Goal: Task Accomplishment & Management: Use online tool/utility

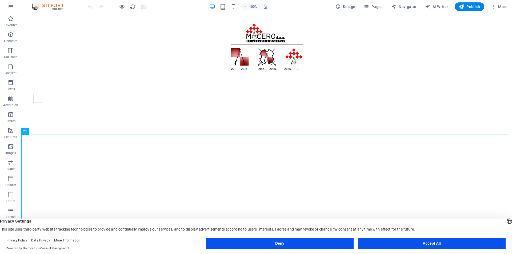
scroll to position [21, 0]
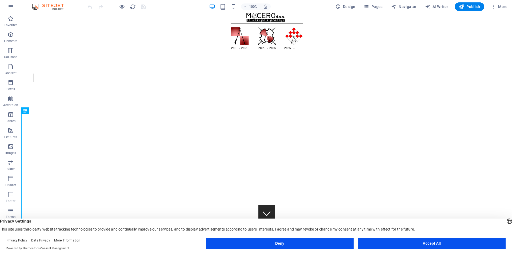
click at [391, 242] on button "Accept All" at bounding box center [432, 243] width 148 height 11
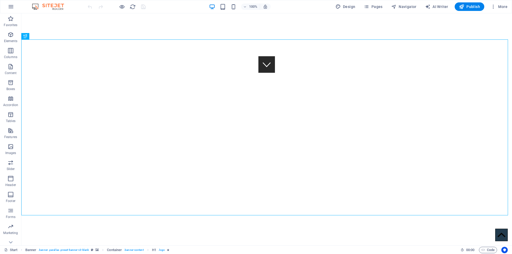
scroll to position [191, 0]
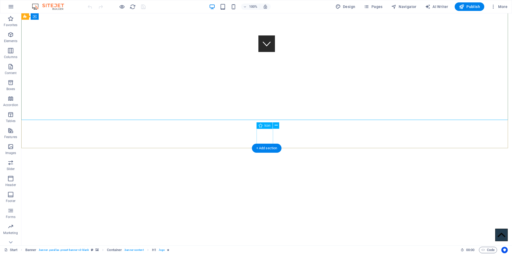
click at [270, 52] on figure at bounding box center [267, 43] width 17 height 17
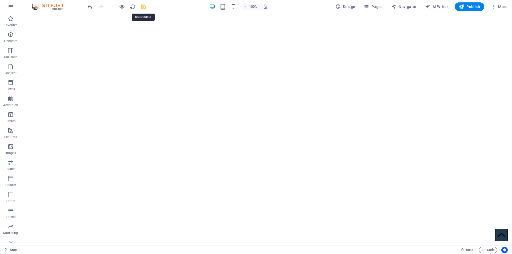
click at [143, 7] on icon "save" at bounding box center [143, 7] width 6 height 6
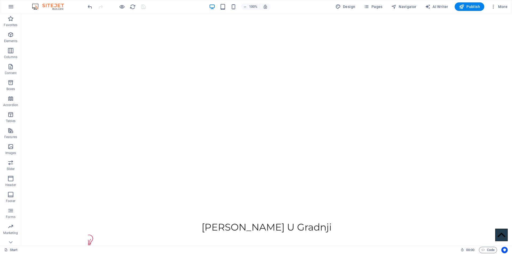
scroll to position [340, 0]
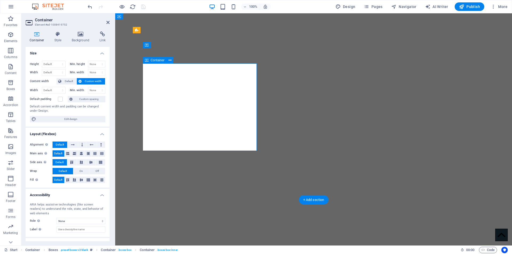
scroll to position [348, 0]
click at [72, 145] on icon at bounding box center [73, 145] width 4 height 6
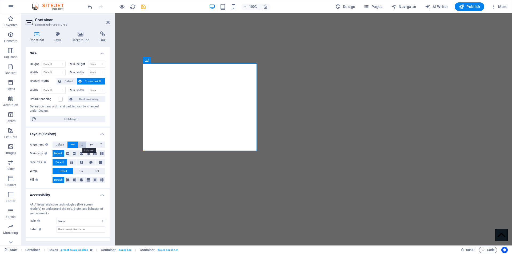
click at [83, 144] on button at bounding box center [82, 145] width 8 height 6
click at [90, 145] on icon at bounding box center [92, 145] width 4 height 6
click at [60, 145] on span "Default" at bounding box center [60, 145] width 8 height 6
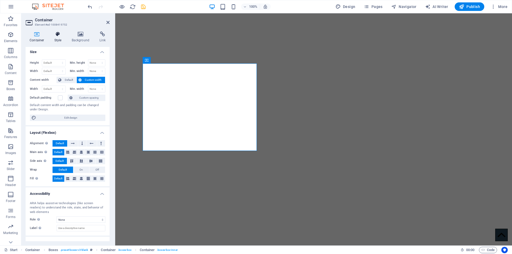
scroll to position [0, 0]
click at [53, 33] on icon at bounding box center [57, 33] width 15 height 5
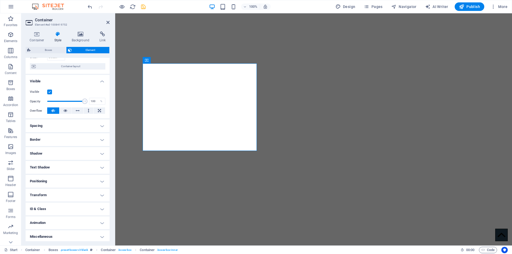
scroll to position [42, 0]
click at [57, 126] on h4 "Spacing" at bounding box center [68, 124] width 84 height 13
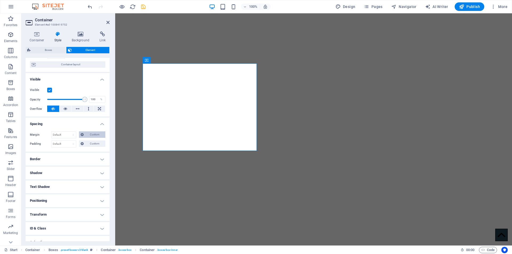
click at [87, 135] on span "Custom" at bounding box center [94, 135] width 18 height 6
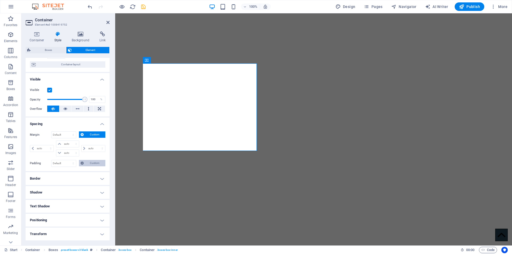
click at [94, 163] on span "Custom" at bounding box center [94, 163] width 18 height 6
click at [71, 145] on select "auto px % rem vw vh" at bounding box center [67, 144] width 22 height 6
select select "px"
click at [71, 141] on select "auto px % rem vw vh" at bounding box center [67, 144] width 22 height 6
type input "0"
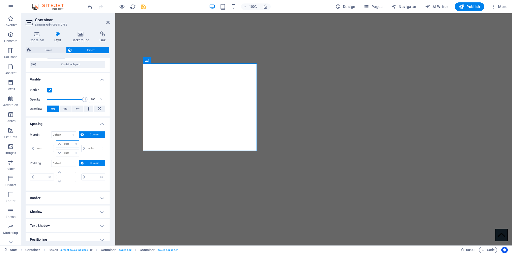
select select "px"
type input "0"
select select "px"
type input "0"
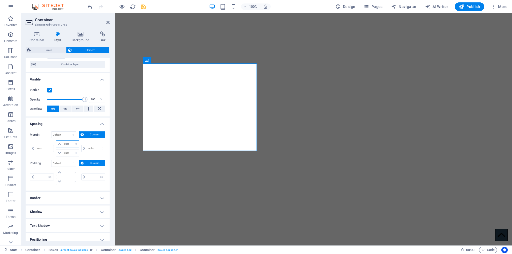
select select "px"
type input "0"
select select "px"
click at [69, 165] on select "Default px rem % vh vw Custom" at bounding box center [64, 163] width 25 height 6
select select "px"
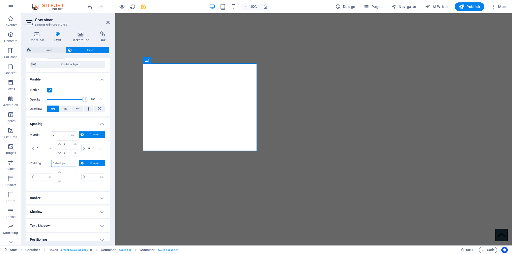
click at [68, 160] on select "Default px rem % vh vw Custom" at bounding box center [64, 163] width 25 height 6
type input "0"
click at [87, 163] on span "Custom" at bounding box center [94, 163] width 18 height 6
click at [90, 177] on input "0" at bounding box center [96, 177] width 18 height 6
type input "25"
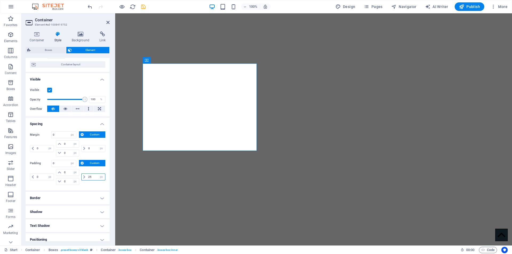
select select "DISABLED_OPTION_VALUE"
type input "2"
type input "4"
click at [92, 178] on input "50" at bounding box center [96, 177] width 18 height 6
type input "5"
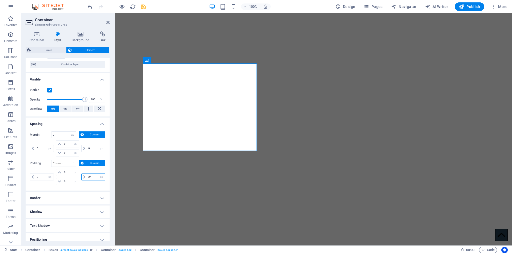
type input "25"
click at [145, 6] on icon "save" at bounding box center [143, 7] width 6 height 6
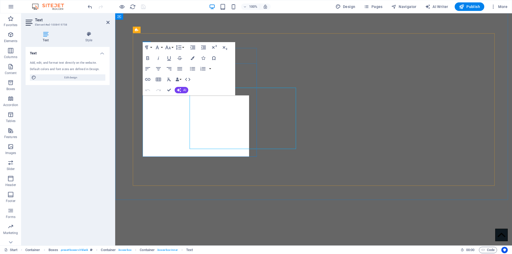
scroll to position [348, 0]
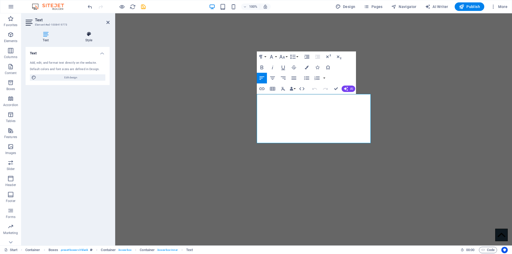
click at [88, 34] on icon at bounding box center [89, 33] width 42 height 5
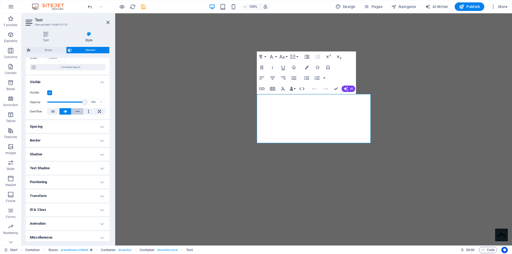
scroll to position [42, 0]
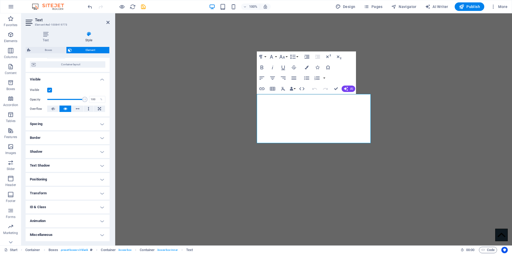
click at [68, 123] on h4 "Spacing" at bounding box center [68, 124] width 84 height 13
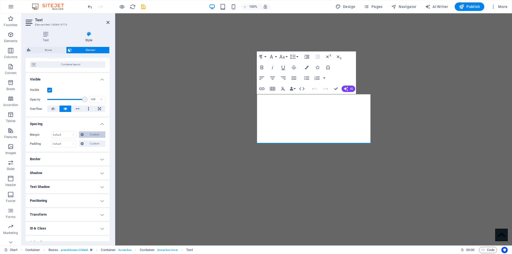
click at [85, 134] on button "Custom" at bounding box center [92, 135] width 26 height 6
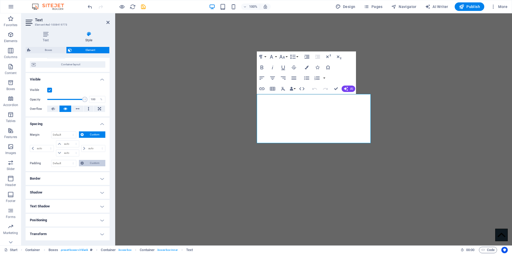
click at [90, 165] on span "Custom" at bounding box center [94, 163] width 18 height 6
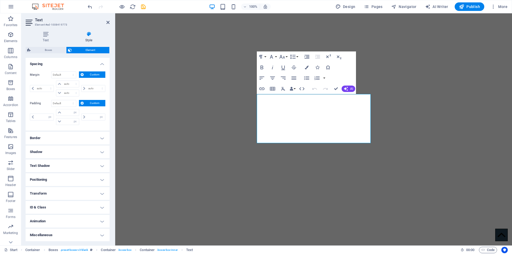
scroll to position [102, 0]
click at [92, 115] on input "number" at bounding box center [96, 117] width 18 height 6
type input "25"
type input "0"
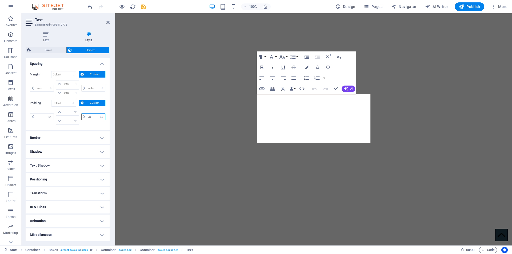
type input "0"
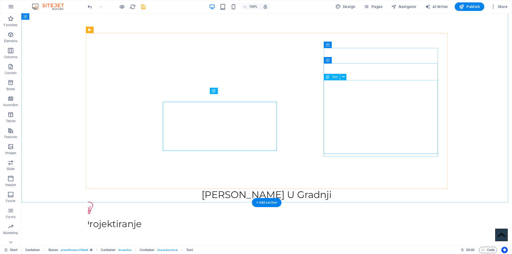
scroll to position [340, 0]
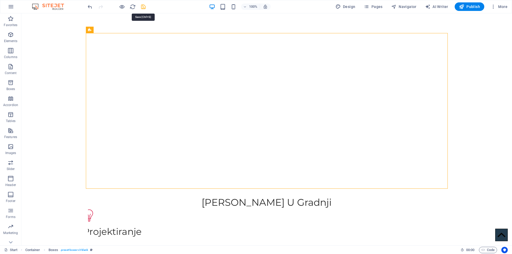
click at [142, 6] on icon "save" at bounding box center [143, 7] width 6 height 6
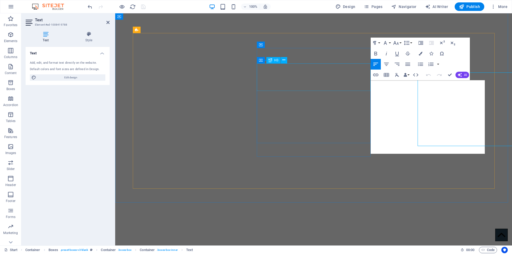
scroll to position [348, 0]
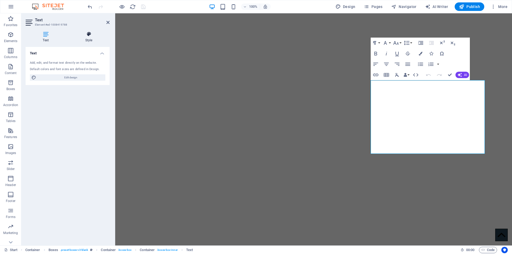
click at [87, 32] on icon at bounding box center [89, 33] width 42 height 5
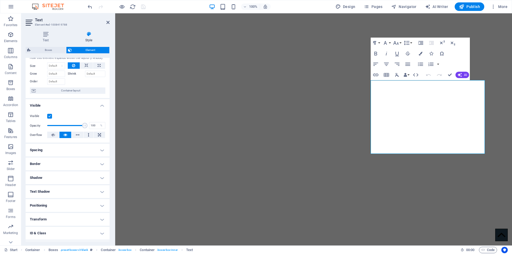
scroll to position [42, 0]
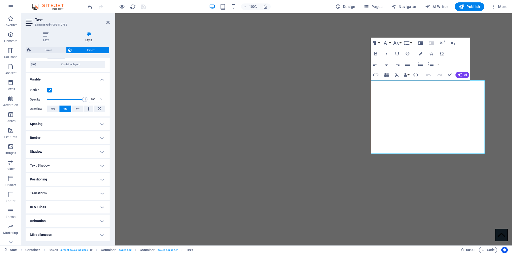
click at [60, 127] on h4 "Spacing" at bounding box center [68, 124] width 84 height 13
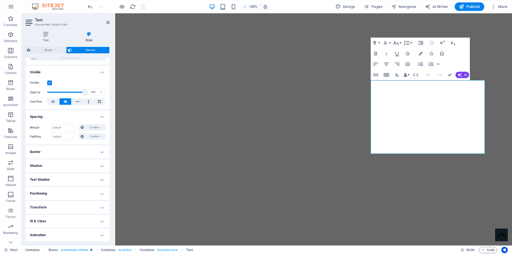
scroll to position [63, 0]
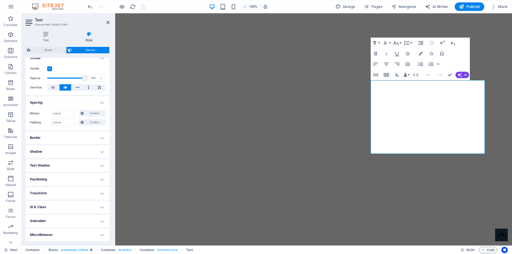
click at [61, 181] on h4 "Positioning" at bounding box center [68, 179] width 84 height 13
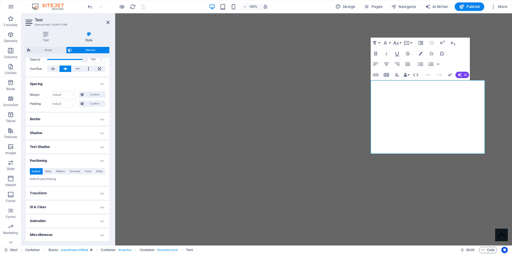
scroll to position [0, 0]
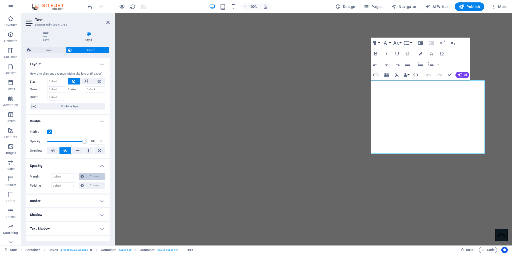
click at [95, 177] on span "Custom" at bounding box center [94, 176] width 18 height 6
click at [90, 204] on span "Custom" at bounding box center [94, 205] width 18 height 6
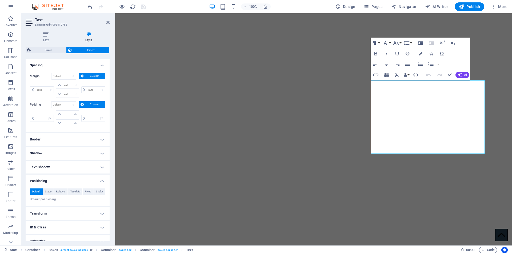
scroll to position [121, 0]
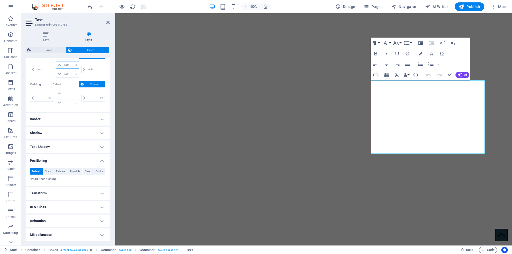
click at [64, 66] on select "auto px % rem vw vh" at bounding box center [67, 65] width 22 height 6
select select "px"
click at [71, 62] on select "auto px % rem vw vh" at bounding box center [67, 65] width 22 height 6
type input "0"
select select "px"
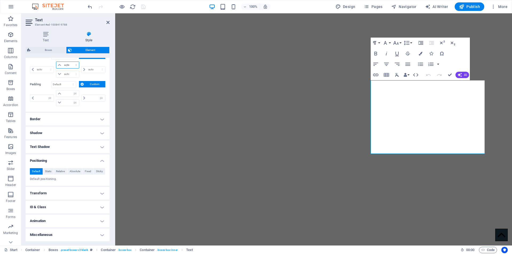
type input "0"
select select "px"
type input "0"
select select "px"
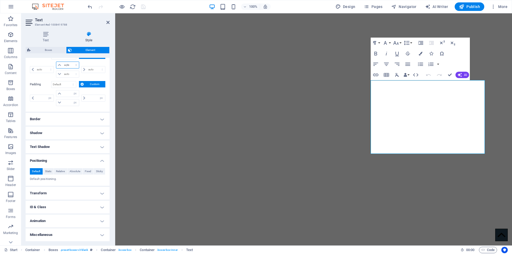
type input "0"
select select "px"
click at [88, 97] on input "number" at bounding box center [96, 98] width 18 height 6
type input "25"
type input "0"
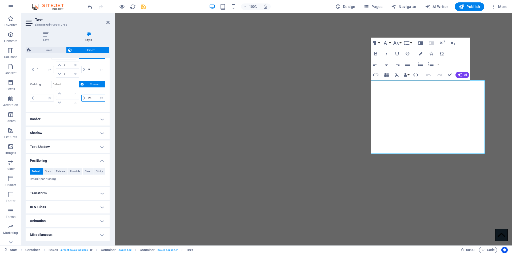
type input "0"
click at [90, 99] on input "20" at bounding box center [96, 98] width 18 height 6
type input "25"
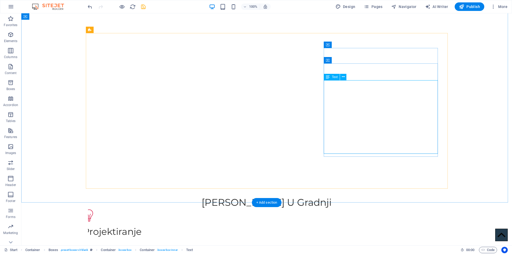
drag, startPoint x: 332, startPoint y: 87, endPoint x: 238, endPoint y: 87, distance: 94.7
select select "px"
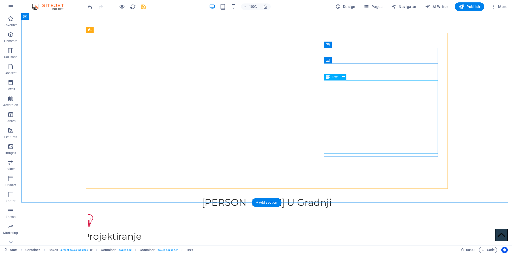
select select "px"
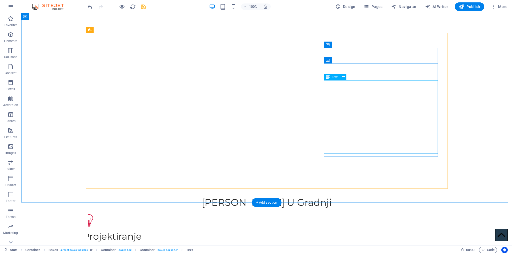
select select "px"
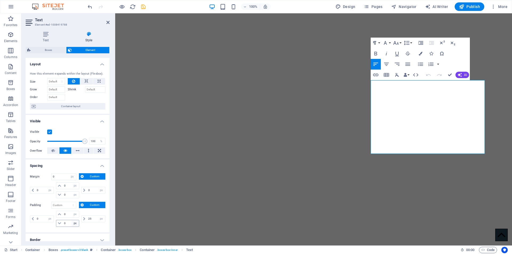
scroll to position [121, 0]
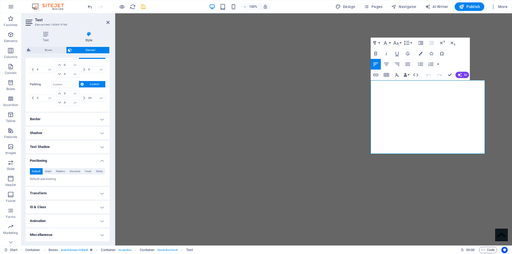
click at [55, 194] on h4 "Transform" at bounding box center [68, 193] width 84 height 13
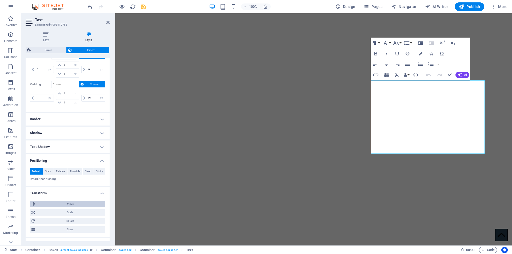
click at [67, 204] on span "Move" at bounding box center [70, 204] width 67 height 6
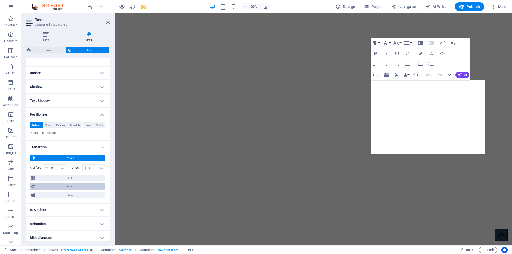
scroll to position [170, 0]
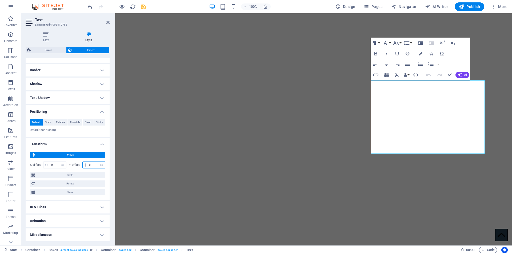
click at [92, 164] on input "0" at bounding box center [96, 165] width 17 height 6
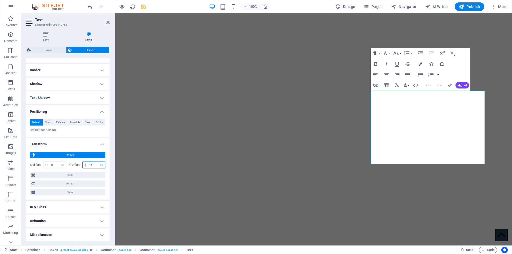
type input "45"
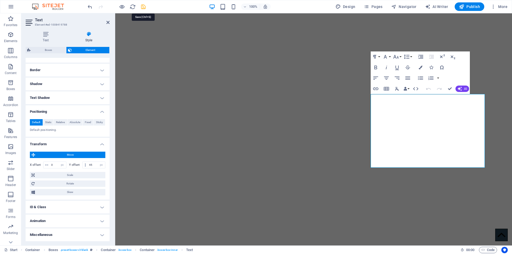
click at [141, 5] on icon "save" at bounding box center [143, 7] width 6 height 6
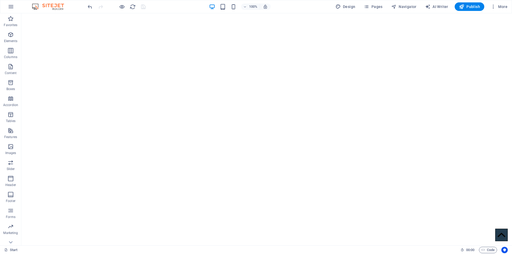
scroll to position [172, 0]
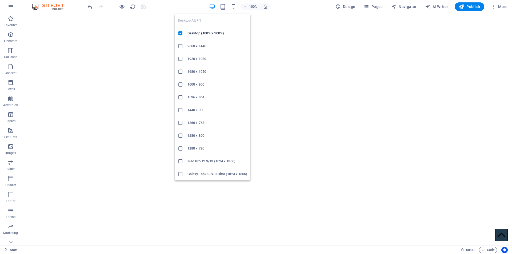
click at [200, 46] on h6 "2560 x 1440" at bounding box center [218, 46] width 60 height 6
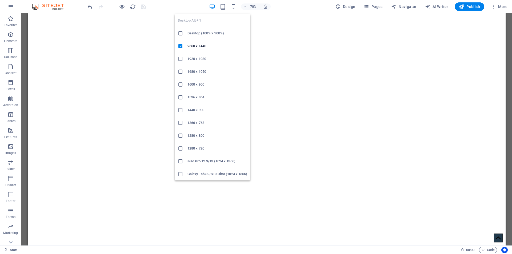
click at [199, 59] on h6 "1920 x 1080" at bounding box center [218, 59] width 60 height 6
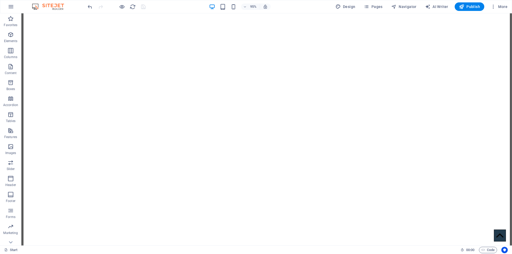
scroll to position [116, 0]
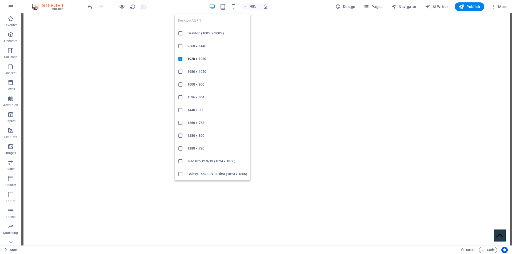
click at [197, 44] on h6 "2560 x 1440" at bounding box center [218, 46] width 60 height 6
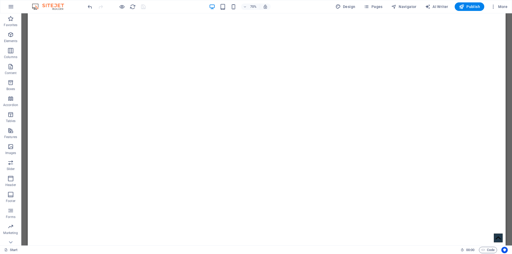
scroll to position [92, 0]
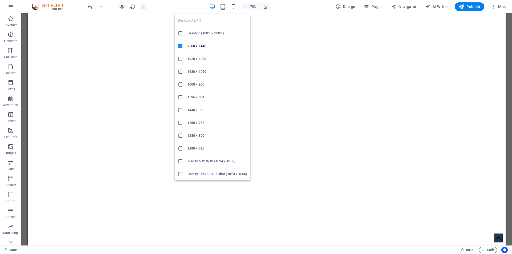
click at [196, 121] on h6 "1366 x 768" at bounding box center [218, 123] width 60 height 6
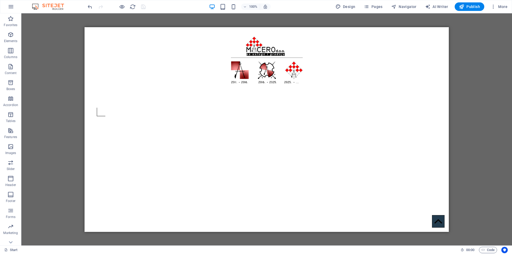
scroll to position [0, 0]
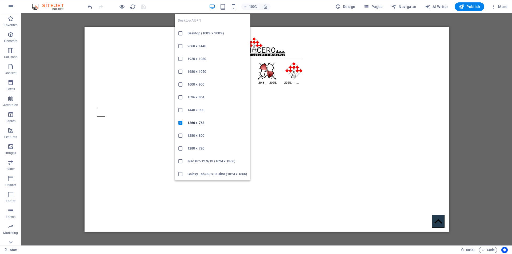
click at [197, 35] on h6 "Desktop (100% x 100%)" at bounding box center [218, 33] width 60 height 6
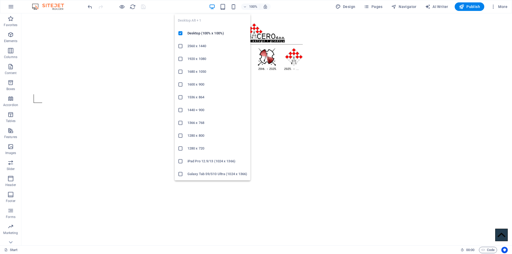
click at [195, 46] on h6 "2560 x 1440" at bounding box center [218, 46] width 60 height 6
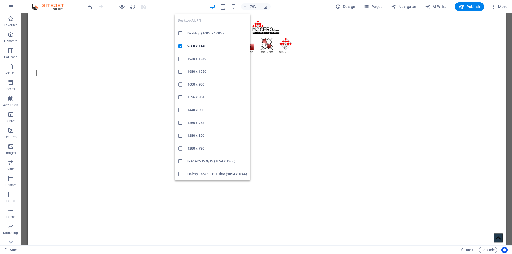
click at [192, 57] on h6 "1920 x 1080" at bounding box center [218, 59] width 60 height 6
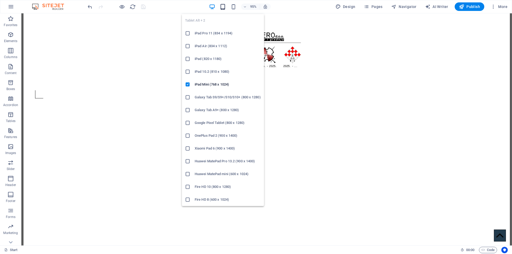
click at [224, 5] on icon "button" at bounding box center [223, 7] width 6 height 6
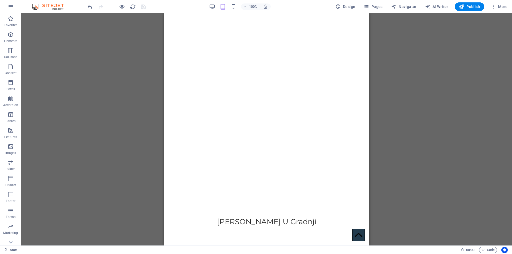
scroll to position [150, 0]
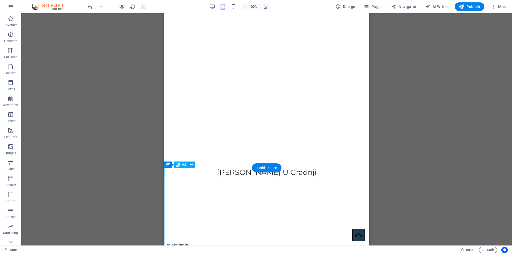
click at [221, 172] on div "[PERSON_NAME] U Gradnji" at bounding box center [266, 172] width 205 height 9
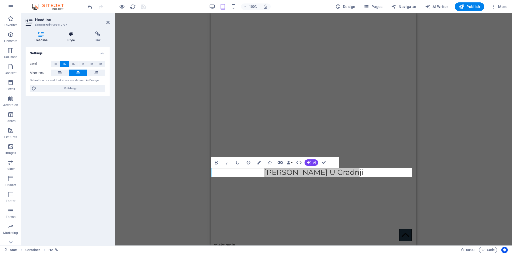
click at [68, 38] on h4 "Style" at bounding box center [72, 36] width 27 height 11
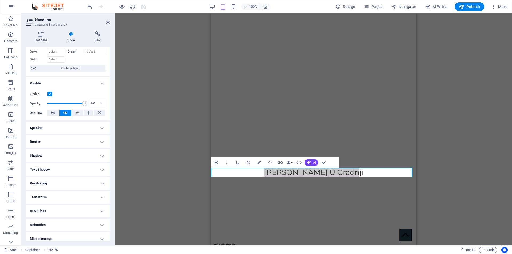
scroll to position [31, 0]
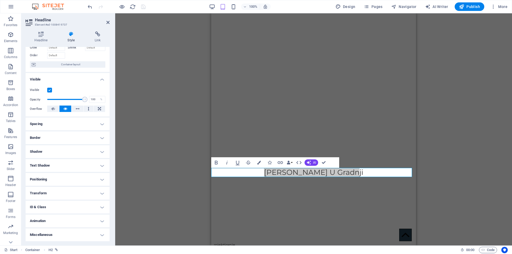
click at [49, 122] on h4 "Spacing" at bounding box center [68, 124] width 84 height 13
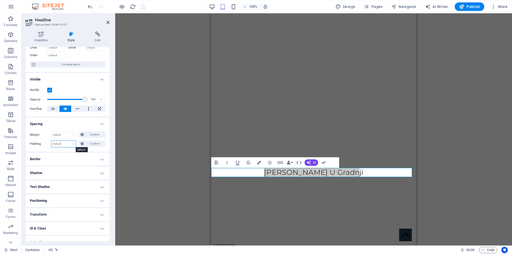
click at [66, 142] on select "Default px rem % vh vw Custom" at bounding box center [64, 144] width 25 height 6
select select "px"
click at [68, 141] on select "Default px rem % vh vw Custom" at bounding box center [64, 144] width 25 height 6
click at [64, 145] on input "0" at bounding box center [64, 144] width 25 height 6
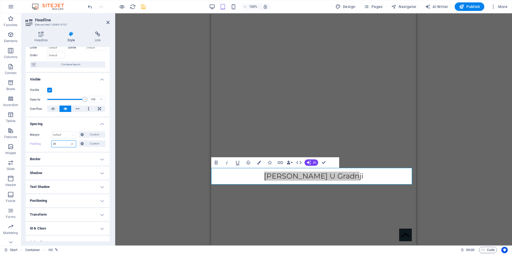
type input "25"
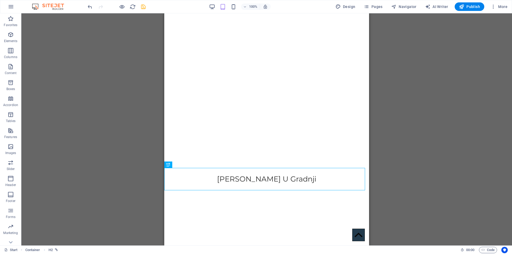
click at [413, 173] on div "H1 Banner Banner Container Logo Scroll indicator Icon Container Boxes Text Cont…" at bounding box center [266, 129] width 491 height 232
click at [239, 179] on div "[PERSON_NAME] U Gradnji" at bounding box center [266, 179] width 205 height 22
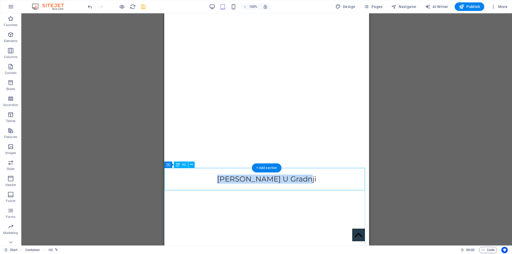
select select "px"
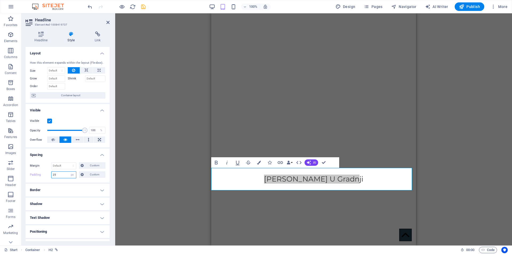
click at [65, 176] on input "25" at bounding box center [64, 175] width 25 height 6
type input "2"
type input "45"
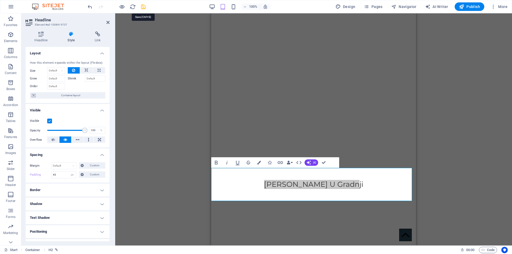
click at [142, 7] on icon "save" at bounding box center [143, 7] width 6 height 6
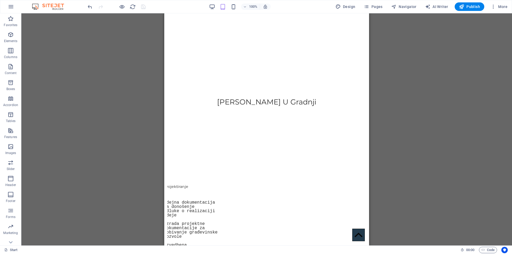
scroll to position [236, 0]
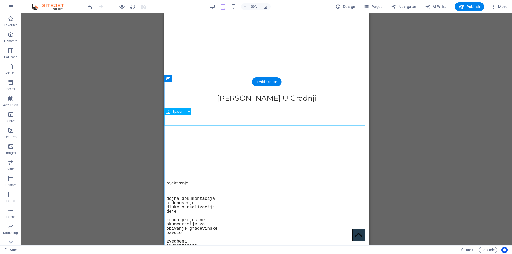
click at [226, 118] on div at bounding box center [266, 120] width 205 height 11
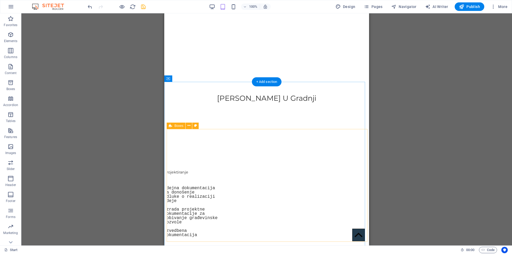
select select "%"
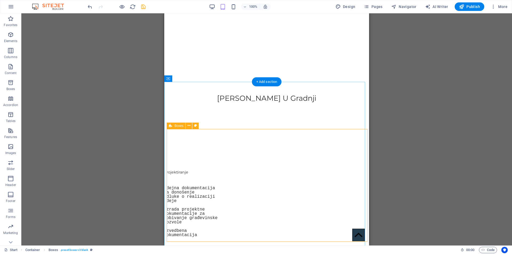
select select "%"
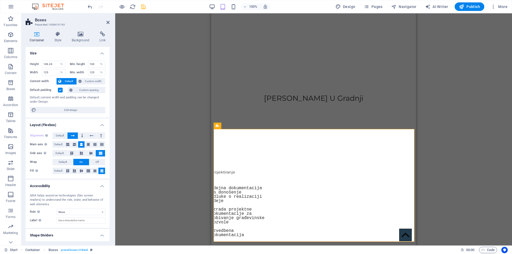
select select "rem"
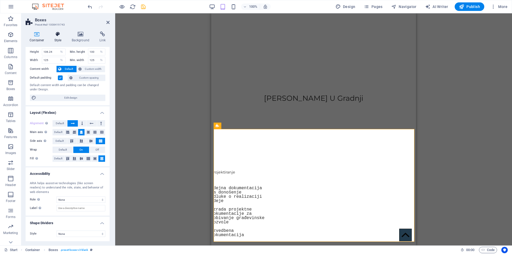
click at [54, 33] on icon at bounding box center [57, 33] width 15 height 5
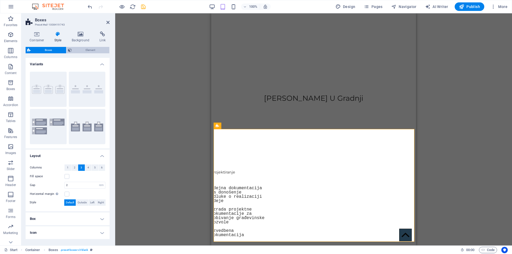
click at [84, 49] on span "Element" at bounding box center [90, 50] width 35 height 6
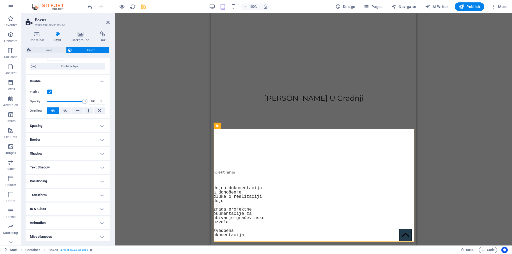
scroll to position [42, 0]
click at [58, 126] on h4 "Spacing" at bounding box center [68, 124] width 84 height 13
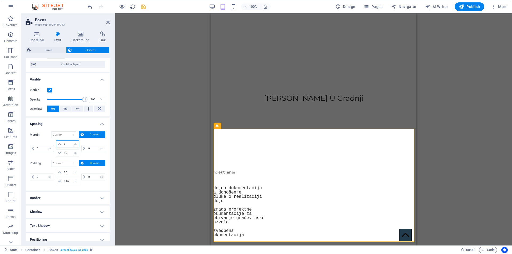
click at [70, 143] on input "0" at bounding box center [71, 144] width 16 height 6
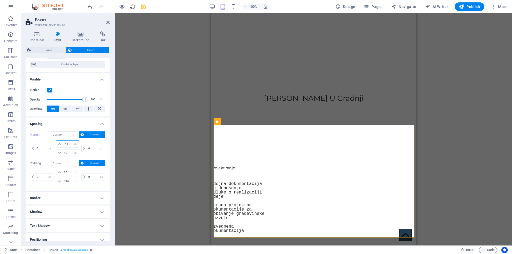
type input "-45"
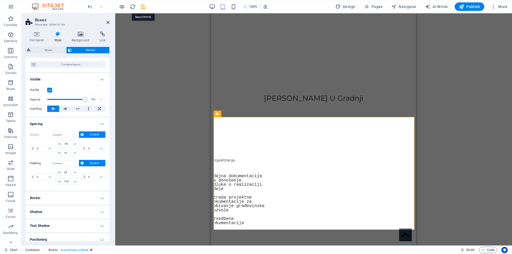
click at [141, 7] on icon "save" at bounding box center [143, 7] width 6 height 6
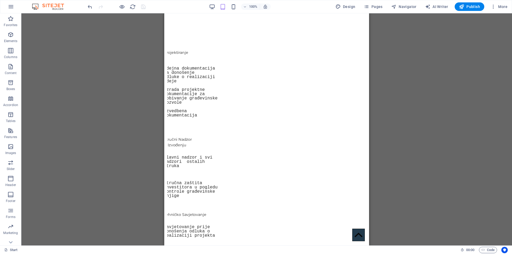
scroll to position [300, 0]
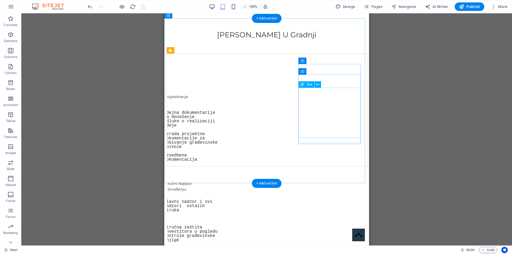
select select "px"
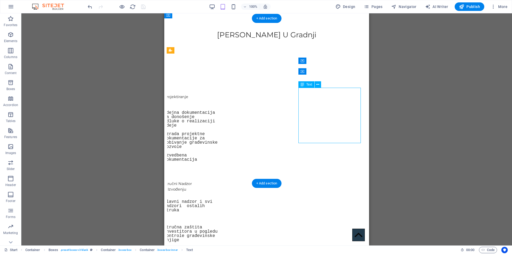
select select "px"
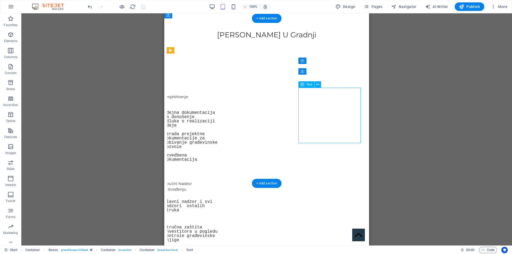
select select "px"
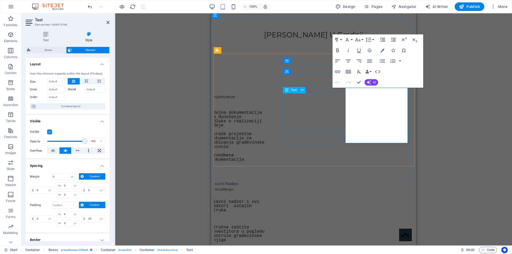
type input "25"
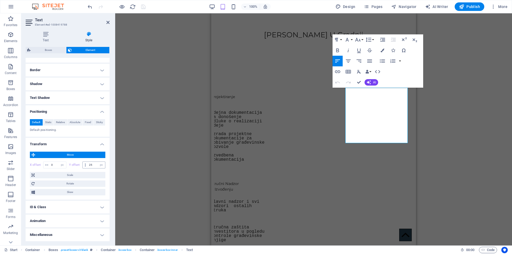
scroll to position [0, 0]
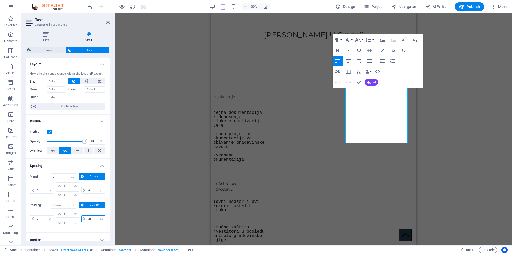
click at [93, 217] on input "25" at bounding box center [96, 219] width 18 height 6
click at [66, 185] on input "0" at bounding box center [71, 186] width 16 height 6
type input "18"
select select "DISABLED_OPTION_VALUE"
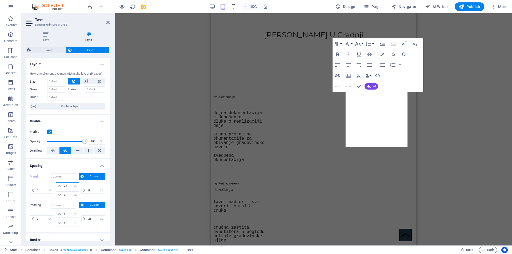
type input "25"
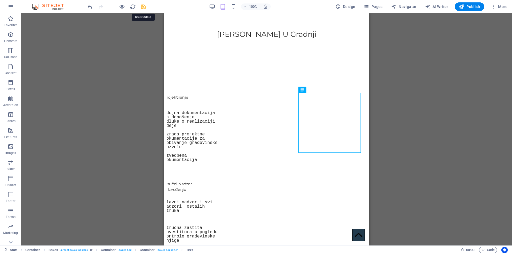
click at [143, 8] on icon "save" at bounding box center [143, 7] width 6 height 6
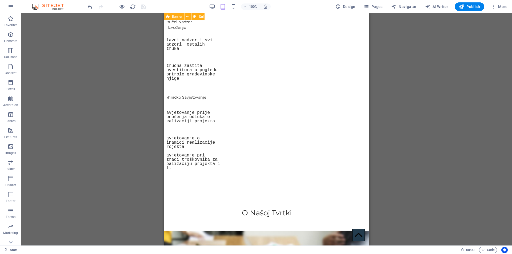
scroll to position [438, 0]
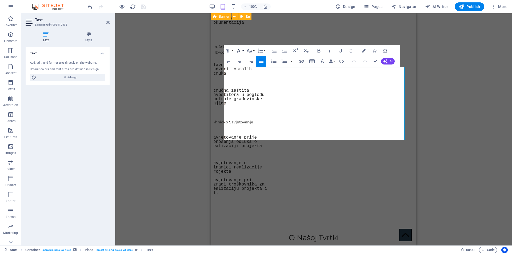
click at [244, 51] on button "Font Family" at bounding box center [240, 50] width 10 height 11
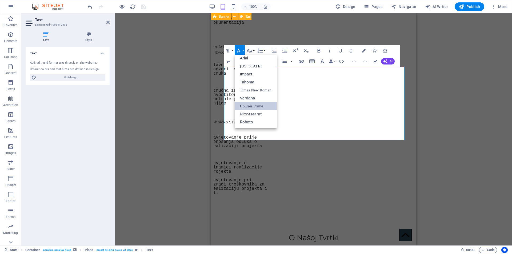
scroll to position [3, 0]
click at [245, 103] on link "Courier Prime" at bounding box center [256, 106] width 42 height 8
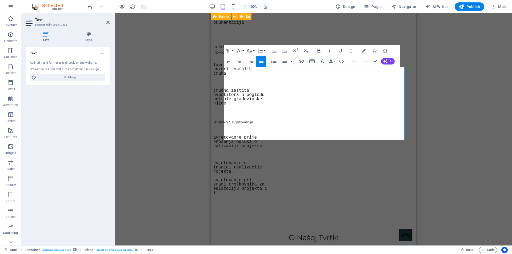
click at [318, 50] on icon "button" at bounding box center [319, 51] width 3 height 4
click at [319, 50] on icon "button" at bounding box center [319, 51] width 3 height 4
click at [296, 51] on icon "button" at bounding box center [295, 51] width 6 height 6
click at [307, 52] on icon "button" at bounding box center [306, 51] width 6 height 6
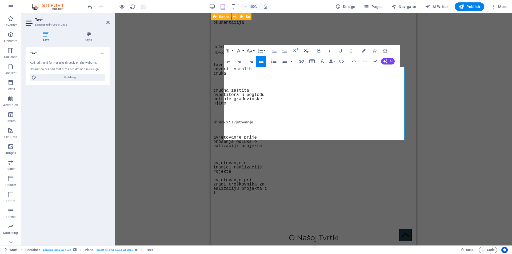
click at [307, 52] on icon "button" at bounding box center [306, 51] width 6 height 6
click at [475, 141] on div "Drag here to replace the existing content. Press “Ctrl” if you want to create a…" at bounding box center [313, 129] width 397 height 232
click at [166, 105] on div "Drag here to replace the existing content. Press “Ctrl” if you want to create a…" at bounding box center [313, 129] width 397 height 232
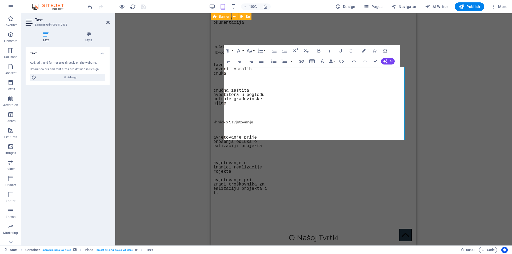
click at [108, 23] on icon at bounding box center [107, 22] width 3 height 4
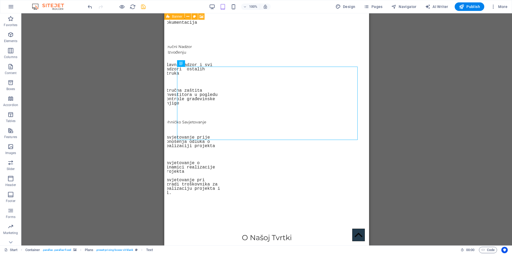
click at [466, 115] on div "Drag here to replace the existing content. Press “Ctrl” if you want to create a…" at bounding box center [266, 129] width 491 height 232
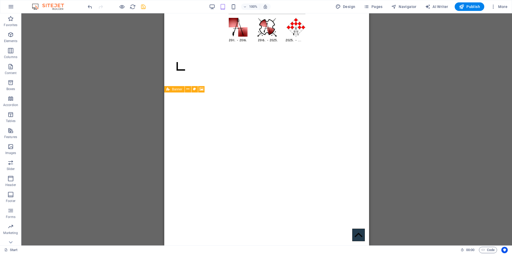
scroll to position [0, 0]
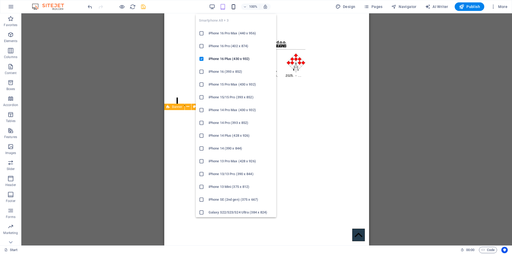
click at [236, 7] on icon "button" at bounding box center [234, 7] width 6 height 6
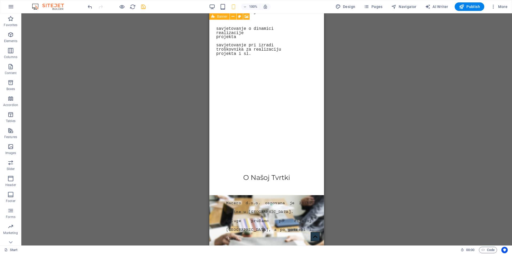
scroll to position [410, 0]
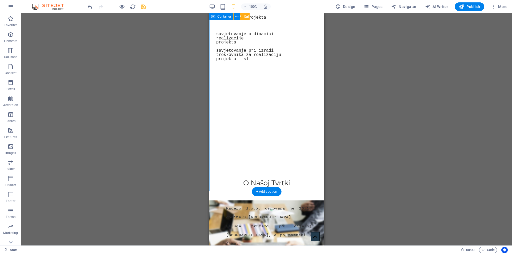
select select "px"
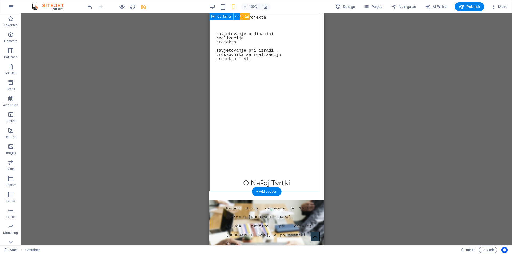
select select "px"
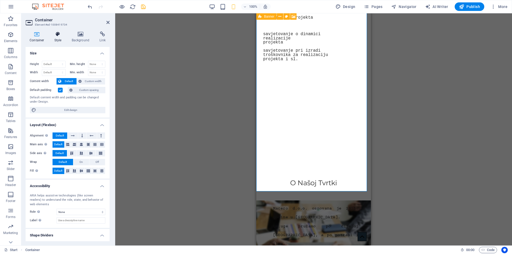
click at [55, 37] on h4 "Style" at bounding box center [58, 36] width 17 height 11
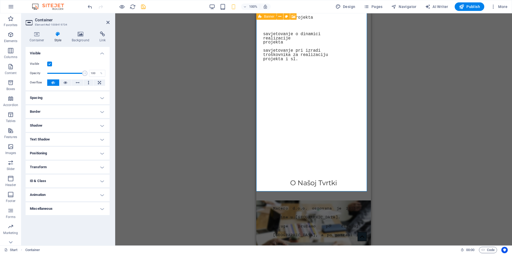
click at [71, 98] on h4 "Spacing" at bounding box center [68, 98] width 84 height 13
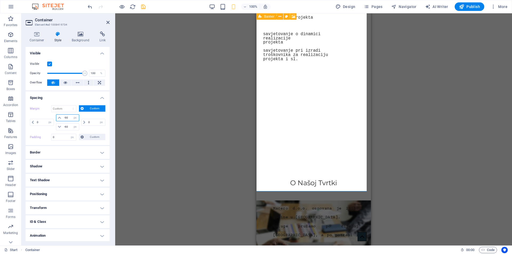
click at [68, 117] on input "-90" at bounding box center [71, 118] width 16 height 6
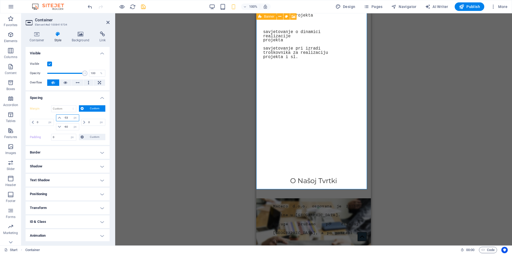
type input "-52"
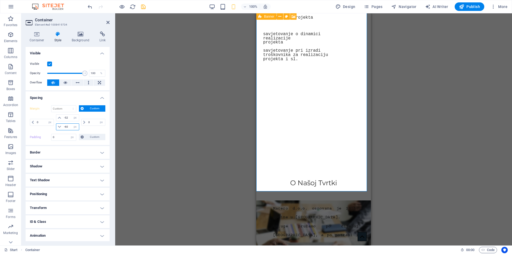
click at [67, 126] on input "-60" at bounding box center [71, 127] width 16 height 6
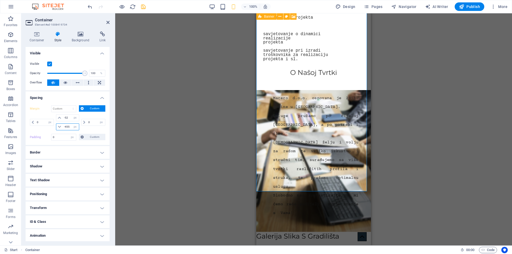
type input "-454"
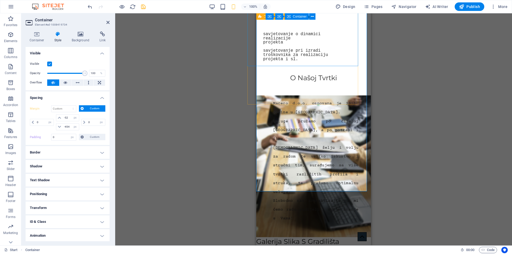
click at [300, 60] on div "Tehničko Savjetovanje savjetovanje prije donošenja odluka o realizaciji projekt…" at bounding box center [302, 28] width 115 height 83
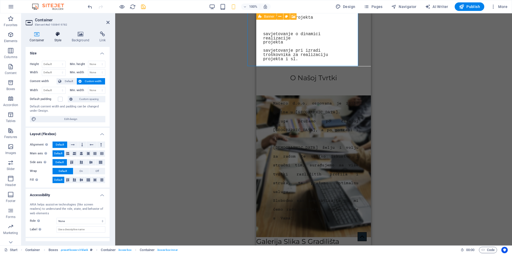
click at [60, 37] on h4 "Style" at bounding box center [58, 36] width 17 height 11
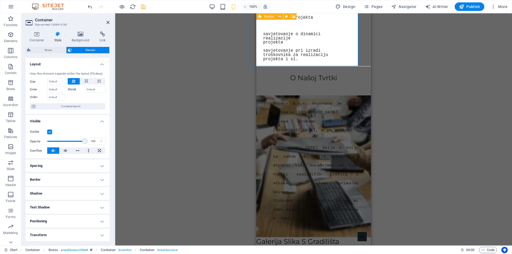
click at [64, 165] on h4 "Spacing" at bounding box center [68, 166] width 84 height 13
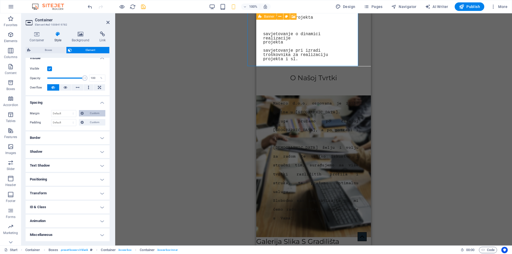
click at [89, 114] on span "Custom" at bounding box center [94, 113] width 18 height 6
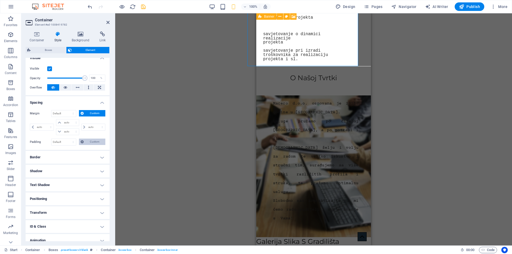
click at [88, 143] on span "Custom" at bounding box center [94, 142] width 18 height 6
click at [67, 150] on input "number" at bounding box center [71, 151] width 16 height 6
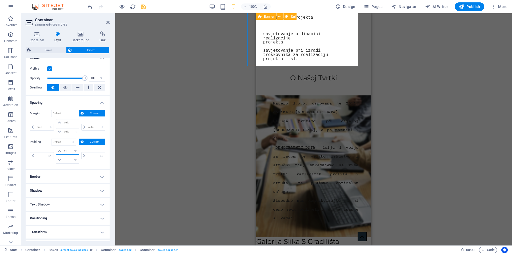
type input "13"
type input "0"
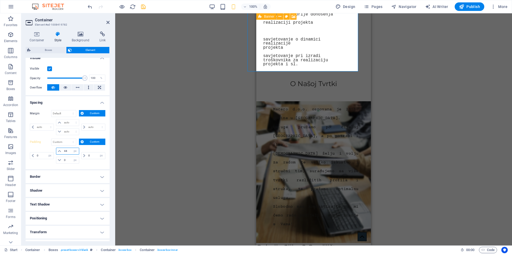
type input "45"
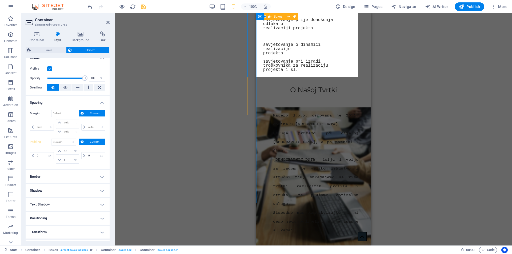
select select "px"
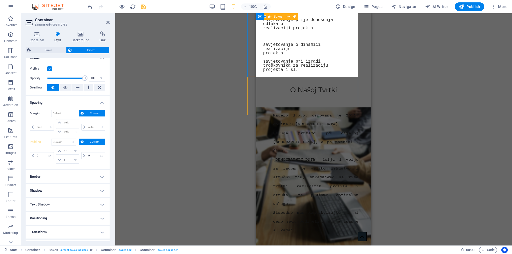
select select "px"
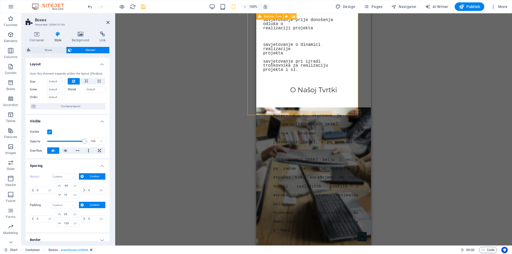
click at [400, 123] on div "Drag here to replace the existing content. Press “Ctrl” if you want to create a…" at bounding box center [313, 129] width 397 height 232
click at [143, 5] on icon "save" at bounding box center [143, 7] width 6 height 6
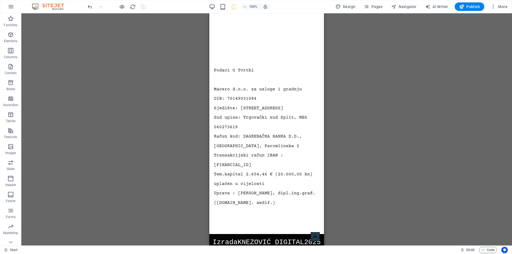
scroll to position [1138, 0]
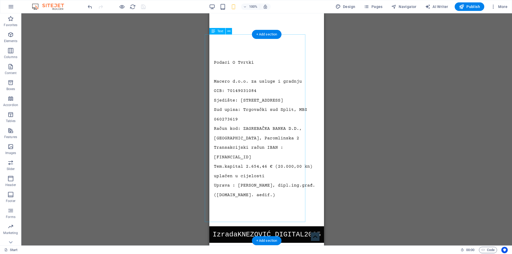
click at [233, 78] on div "Podaci O Tvrtki Macero d.o.o. za usluge i gradnju OIB: 70149031084 Sjedište: [S…" at bounding box center [261, 128] width 113 height 179
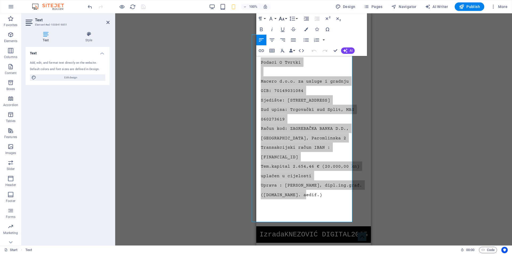
click at [284, 18] on icon "button" at bounding box center [282, 18] width 6 height 6
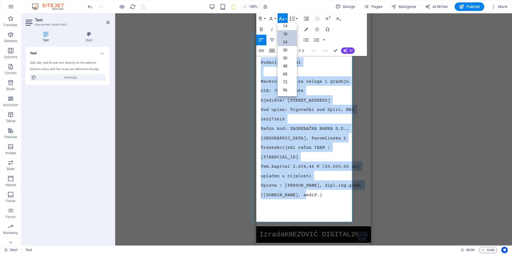
click at [284, 40] on link "24" at bounding box center [287, 42] width 19 height 8
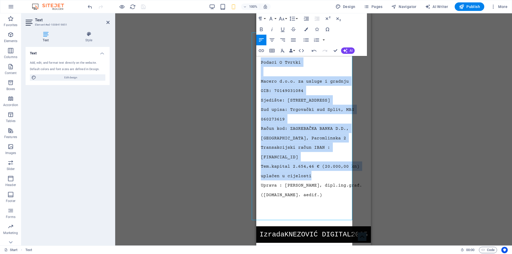
scroll to position [1140, 0]
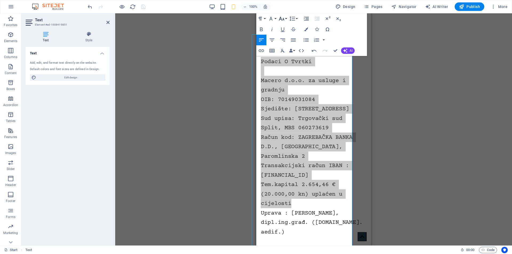
click at [286, 18] on button "Font Size" at bounding box center [283, 18] width 10 height 11
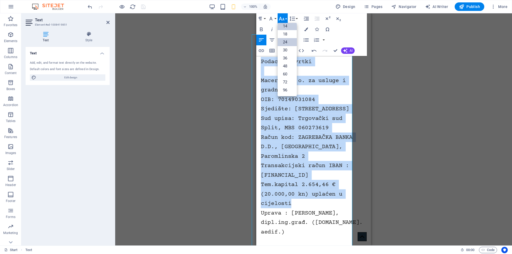
click at [285, 25] on link "14" at bounding box center [287, 26] width 19 height 8
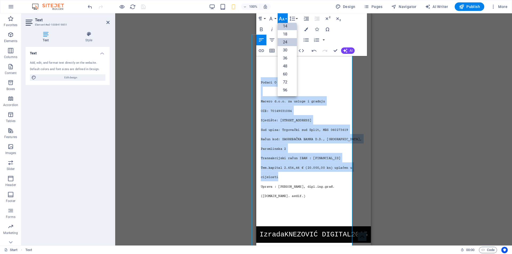
scroll to position [1134, 0]
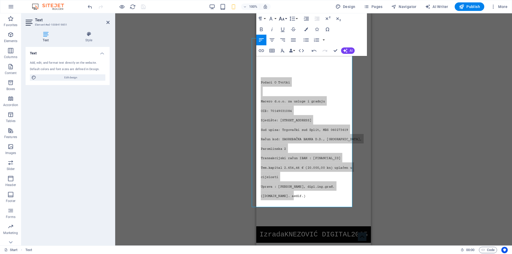
click at [285, 19] on button "Font Size" at bounding box center [283, 18] width 10 height 11
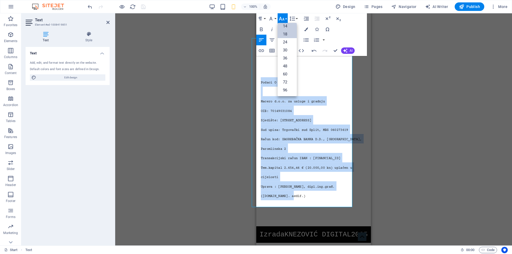
click at [286, 34] on link "18" at bounding box center [287, 34] width 19 height 8
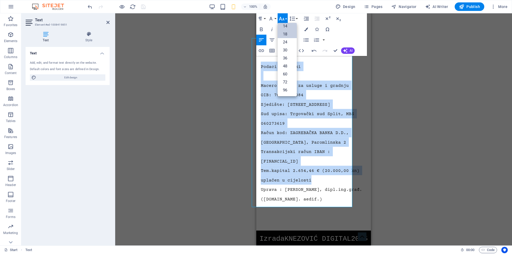
scroll to position [1134, 0]
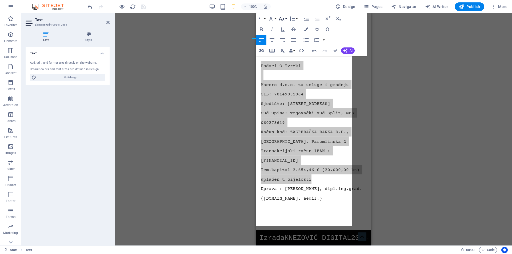
click at [284, 19] on icon "button" at bounding box center [282, 18] width 6 height 6
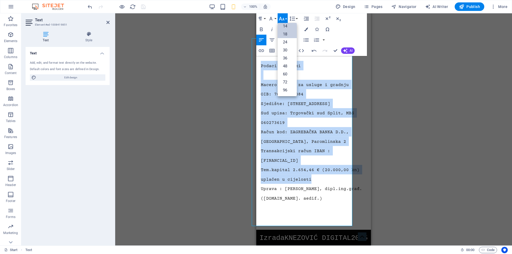
click at [286, 24] on link "14" at bounding box center [287, 26] width 19 height 8
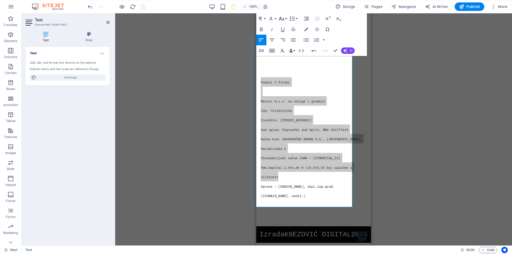
click at [287, 18] on button "Font Size" at bounding box center [283, 18] width 10 height 11
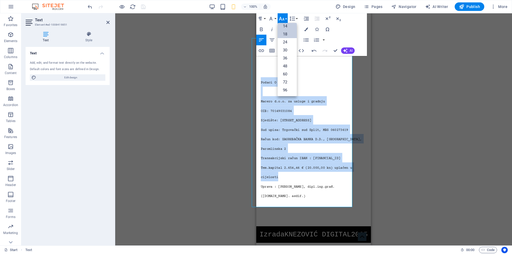
click at [286, 32] on link "18" at bounding box center [287, 34] width 19 height 8
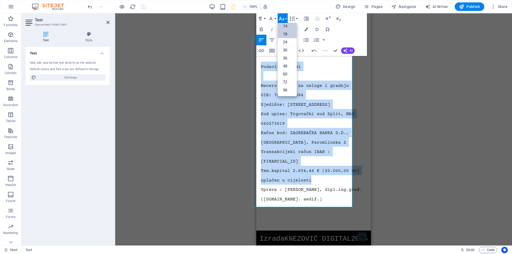
scroll to position [1134, 0]
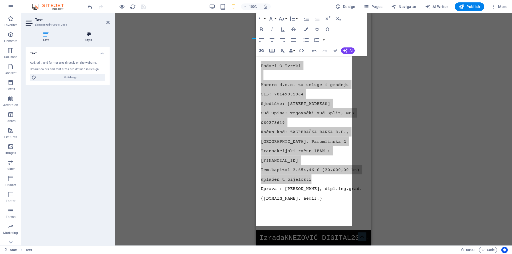
click at [89, 37] on icon at bounding box center [89, 33] width 42 height 5
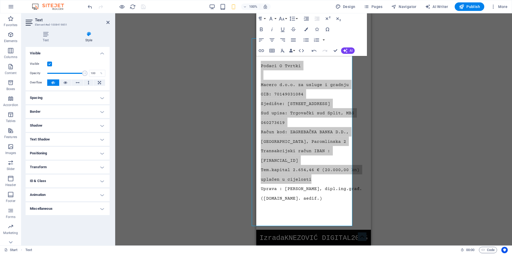
click at [48, 166] on h4 "Transform" at bounding box center [68, 167] width 84 height 13
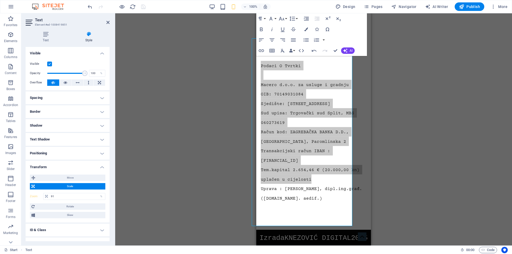
scroll to position [23, 0]
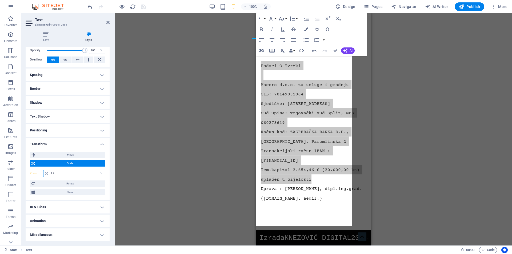
click at [57, 173] on input "91" at bounding box center [78, 174] width 56 height 6
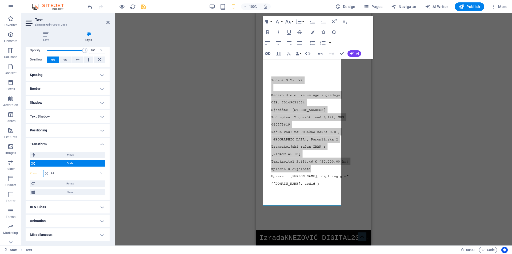
type input "85"
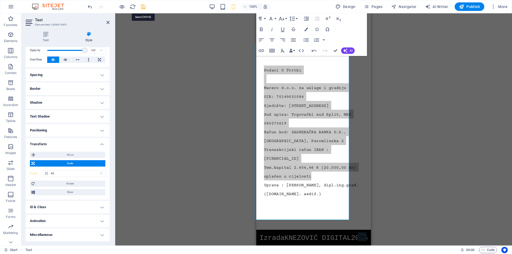
click at [142, 6] on icon "save" at bounding box center [143, 7] width 6 height 6
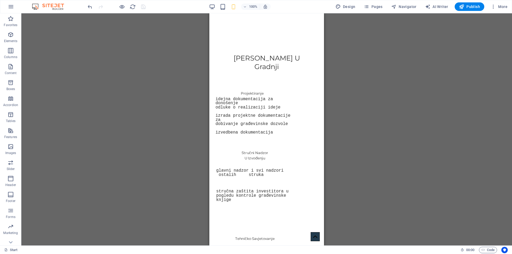
scroll to position [181, 0]
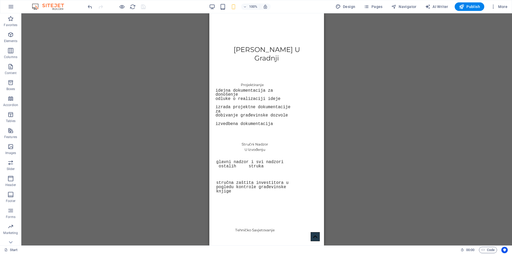
drag, startPoint x: 321, startPoint y: 212, endPoint x: 534, endPoint y: 76, distance: 252.4
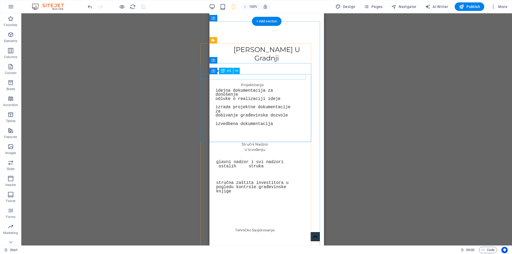
click at [247, 82] on div "Projektiranje" at bounding box center [252, 84] width 109 height 5
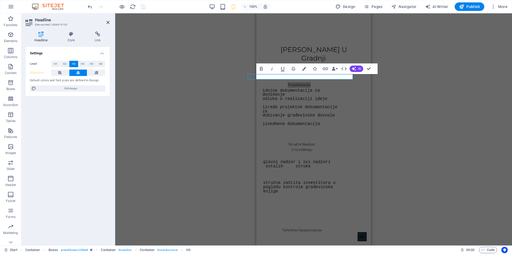
click at [396, 128] on div "H1 Banner Container Logo Scroll indicator Icon Container Boxes Text Container C…" at bounding box center [313, 129] width 397 height 232
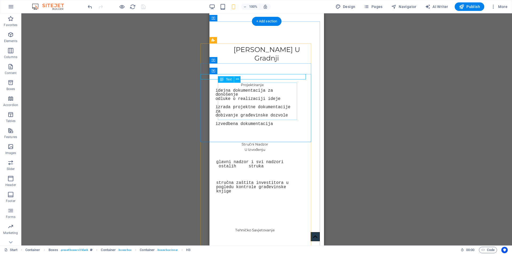
click at [247, 100] on div "idejna dokumentacija za donošenje odluke o realizaciji ideje izrada projektne d…" at bounding box center [257, 107] width 82 height 37
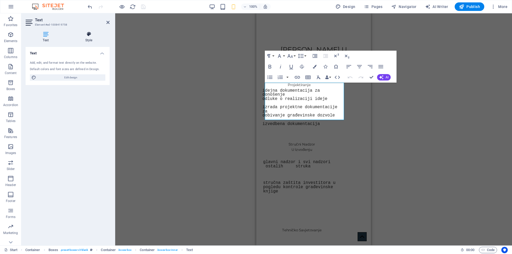
click at [87, 33] on icon at bounding box center [89, 33] width 42 height 5
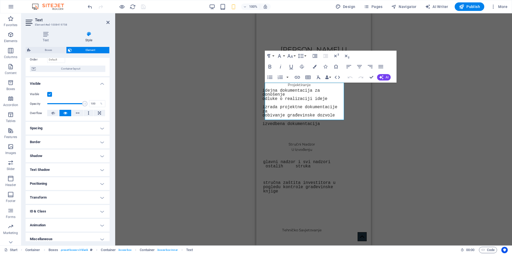
scroll to position [42, 0]
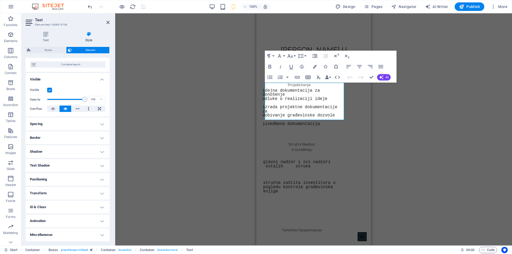
click at [61, 124] on h4 "Spacing" at bounding box center [68, 124] width 84 height 13
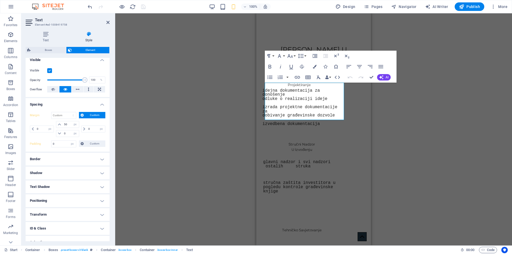
scroll to position [83, 0]
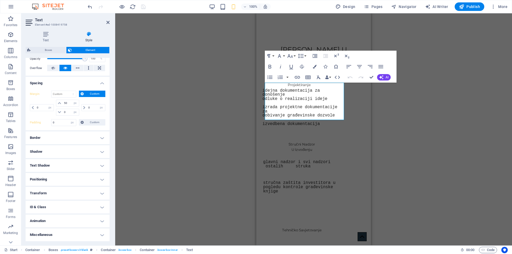
click at [49, 195] on h4 "Transform" at bounding box center [68, 193] width 84 height 13
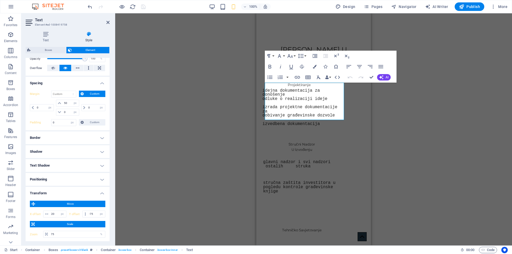
scroll to position [144, 0]
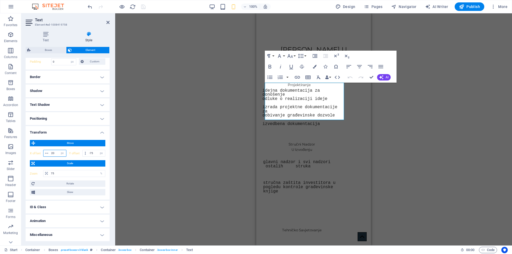
click at [54, 155] on input "20" at bounding box center [58, 153] width 16 height 6
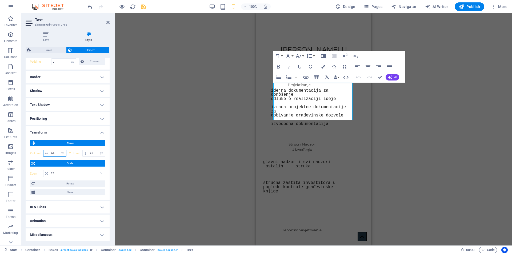
type input "65"
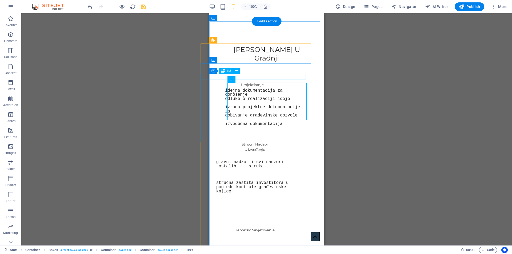
click at [255, 82] on div "Projektiranje" at bounding box center [252, 84] width 109 height 5
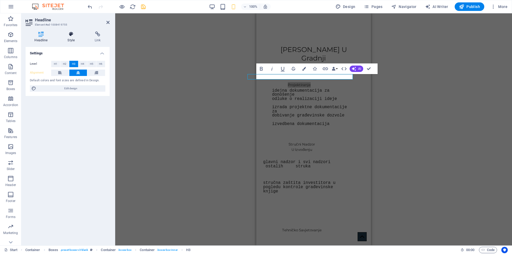
click at [74, 33] on icon at bounding box center [71, 33] width 25 height 5
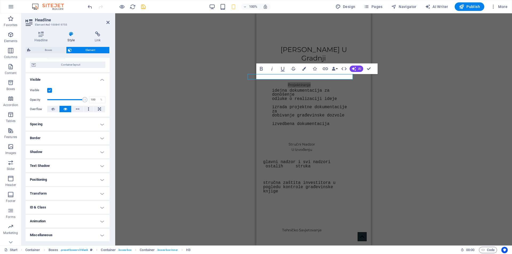
scroll to position [42, 0]
click at [52, 193] on h4 "Transform" at bounding box center [68, 193] width 84 height 13
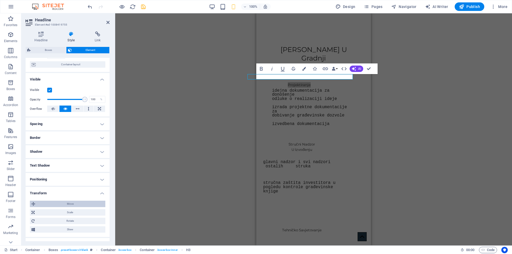
click at [54, 201] on span "Move" at bounding box center [70, 204] width 67 height 6
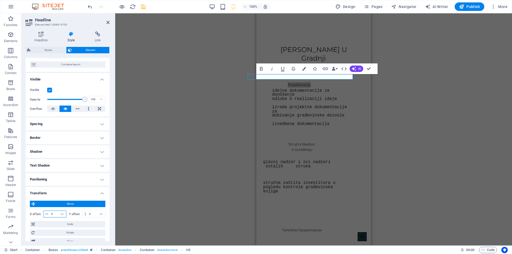
click at [56, 214] on input "0" at bounding box center [58, 214] width 16 height 6
type input "65"
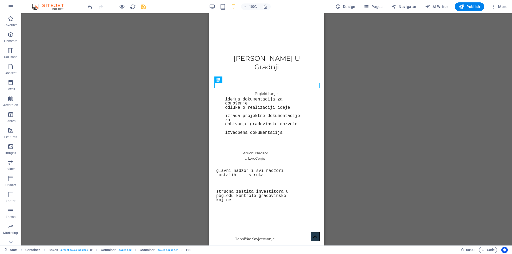
scroll to position [164, 0]
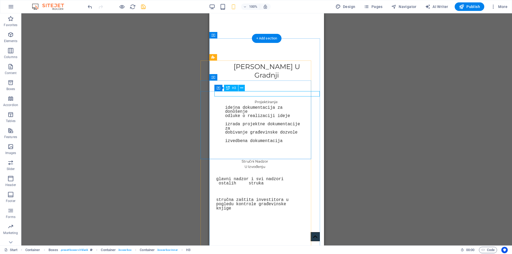
click at [275, 99] on div "Projektiranje" at bounding box center [266, 101] width 109 height 5
select select "px"
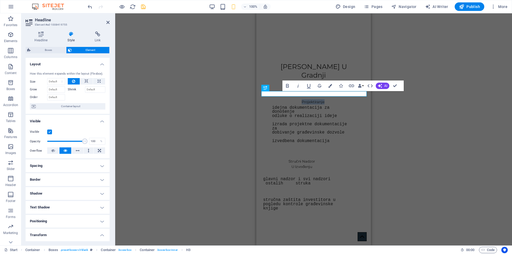
scroll to position [91, 0]
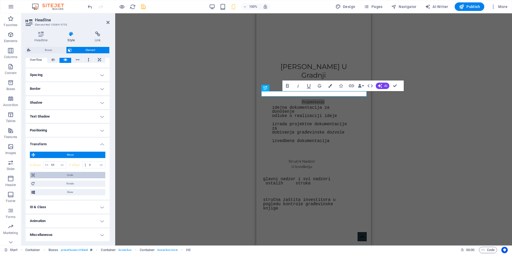
click at [66, 176] on span "Scale" at bounding box center [70, 175] width 68 height 6
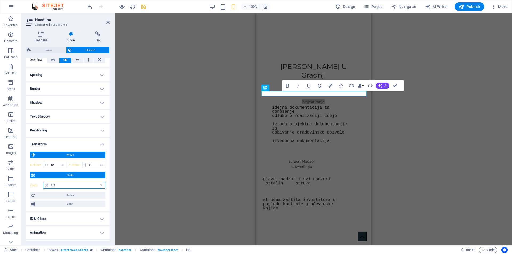
click at [63, 185] on input "100" at bounding box center [78, 185] width 56 height 6
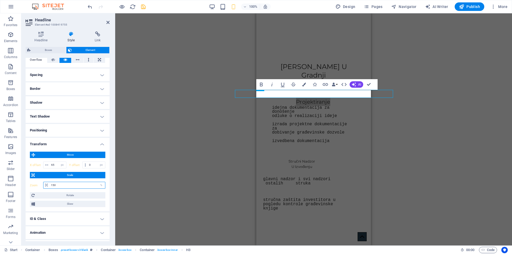
type input "150"
click at [421, 131] on div "H1 Banner Container Logo Scroll indicator Icon Container Boxes Text Container C…" at bounding box center [313, 129] width 397 height 232
click at [377, 141] on div "H1 Banner Container Logo Scroll indicator Icon Container Boxes Text Container C…" at bounding box center [313, 129] width 397 height 232
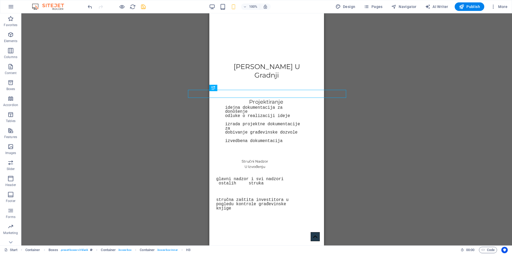
click at [379, 115] on div "H1 Banner Container Logo Scroll indicator Icon Container Boxes Text Container C…" at bounding box center [266, 129] width 491 height 232
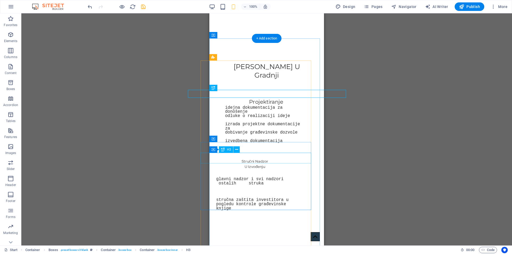
click at [255, 159] on div "Stručni Nadzor U Izvođenju" at bounding box center [255, 164] width 115 height 11
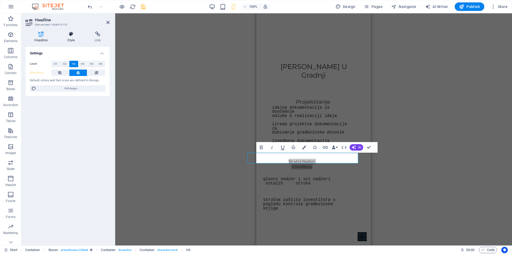
click at [69, 36] on icon at bounding box center [71, 33] width 25 height 5
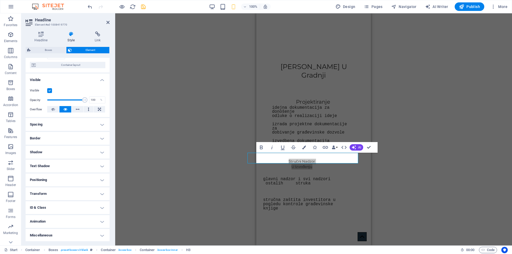
scroll to position [42, 0]
click at [51, 193] on h4 "Transform" at bounding box center [68, 193] width 84 height 13
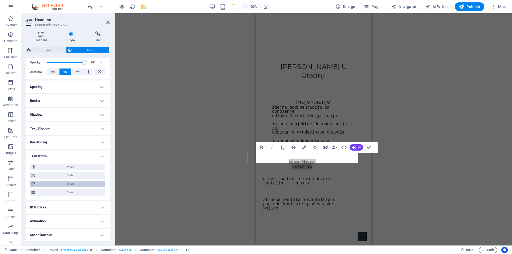
scroll to position [79, 0]
click at [60, 175] on span "Scale" at bounding box center [70, 175] width 68 height 6
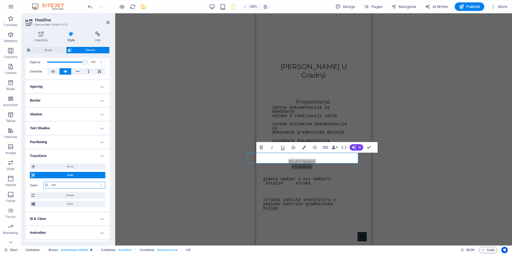
click at [60, 184] on input "100" at bounding box center [78, 185] width 56 height 6
drag, startPoint x: 60, startPoint y: 184, endPoint x: 1, endPoint y: 200, distance: 61.1
click at [1, 200] on section "Favorites Elements Columns Content Boxes Accordion Tables Features Images Slide…" at bounding box center [256, 129] width 512 height 232
type input "150"
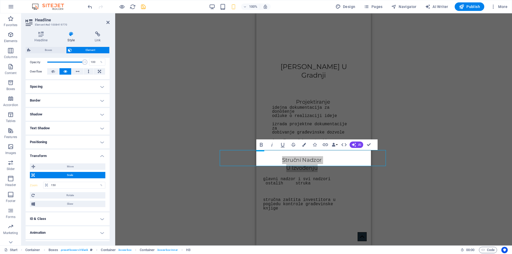
click at [412, 148] on div "H1 Banner Container Logo Scroll indicator Icon Container Boxes Text Container C…" at bounding box center [313, 129] width 397 height 232
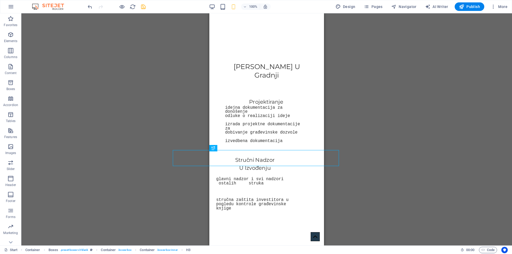
click at [388, 151] on div "H1 Banner Container Logo Scroll indicator Icon Container Boxes Text Container C…" at bounding box center [266, 129] width 491 height 232
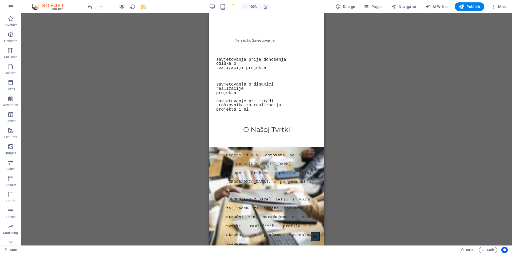
scroll to position [315, 0]
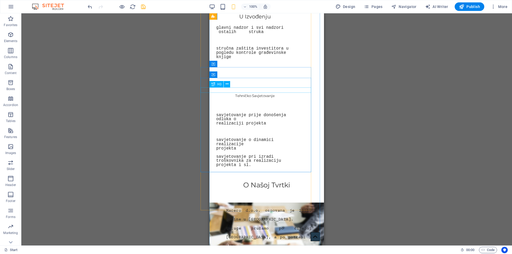
click at [267, 93] on div "Tehničko Savjetovanje" at bounding box center [255, 95] width 115 height 5
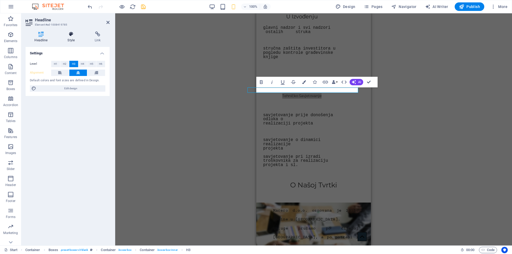
click at [66, 32] on icon at bounding box center [71, 33] width 25 height 5
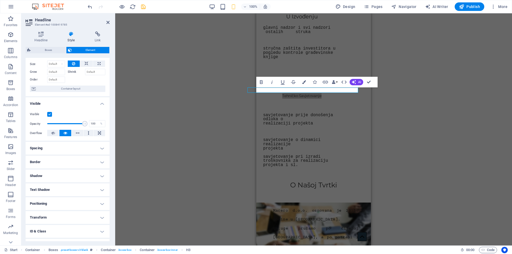
scroll to position [42, 0]
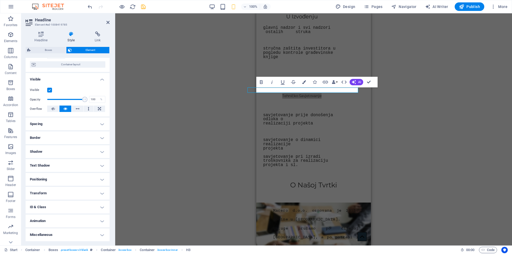
click at [56, 192] on h4 "Transform" at bounding box center [68, 193] width 84 height 13
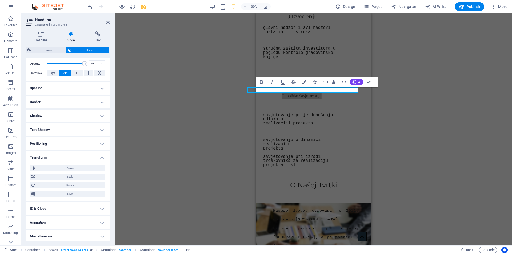
scroll to position [79, 0]
click at [65, 176] on span "Scale" at bounding box center [70, 175] width 68 height 6
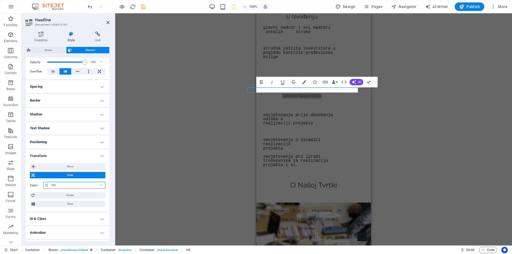
drag, startPoint x: 58, startPoint y: 186, endPoint x: 27, endPoint y: 185, distance: 31.0
click at [27, 185] on div "Move X offset 0 px rem % em vh vw Y offset 0 px rem % em vh vw Scale Zoom 100 %…" at bounding box center [68, 185] width 84 height 52
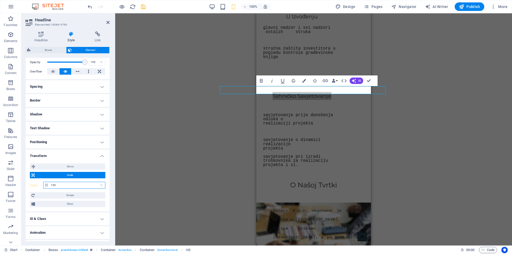
type input "150"
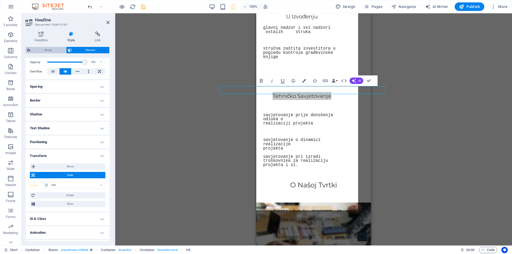
click at [48, 51] on span "Boxes" at bounding box center [48, 50] width 32 height 6
select select "rem"
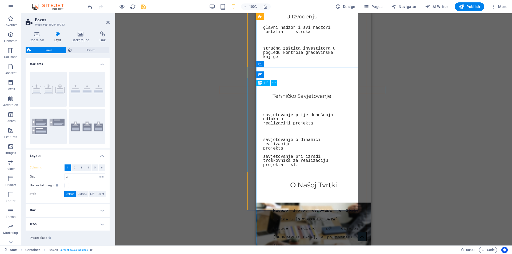
click at [288, 92] on div "Tehničko Savjetovanje" at bounding box center [302, 96] width 172 height 8
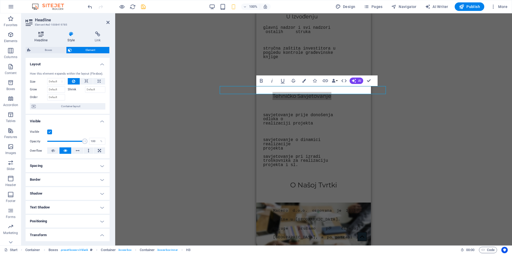
click at [40, 38] on h4 "Headline" at bounding box center [42, 36] width 33 height 11
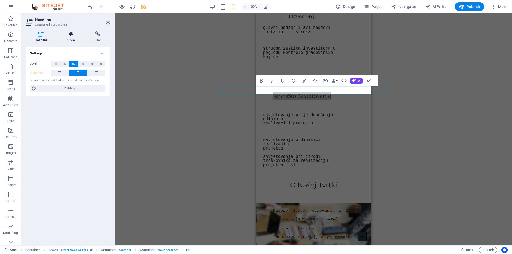
click at [71, 37] on h4 "Style" at bounding box center [72, 36] width 27 height 11
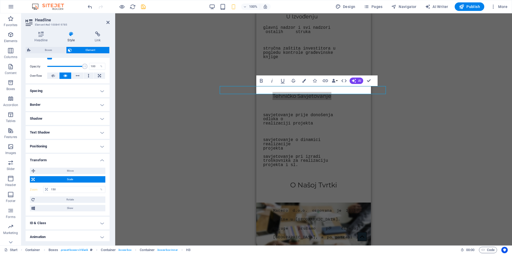
scroll to position [91, 0]
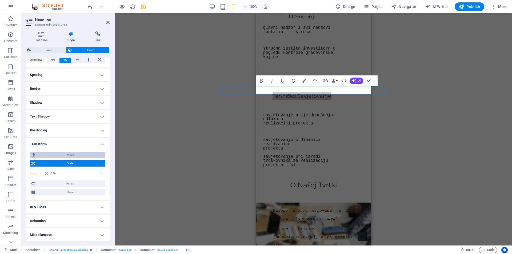
click at [63, 153] on span "Move" at bounding box center [70, 155] width 67 height 6
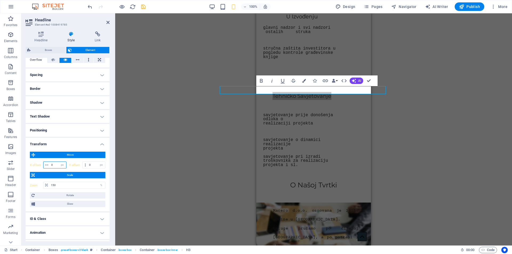
click at [54, 165] on input "0" at bounding box center [58, 165] width 16 height 6
type input "65"
click at [143, 6] on icon "save" at bounding box center [143, 7] width 6 height 6
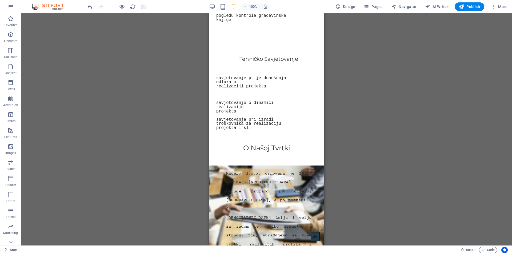
scroll to position [315, 0]
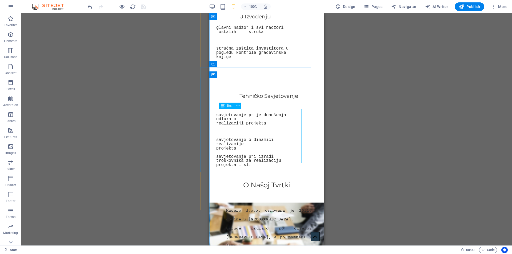
click at [244, 115] on div "savjetovanje prije donošenja odluka o realizaciji projekta savjetovanje o dinam…" at bounding box center [259, 140] width 86 height 54
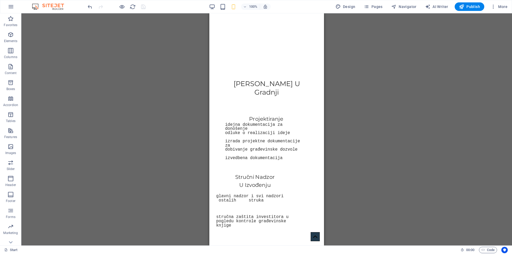
scroll to position [150, 0]
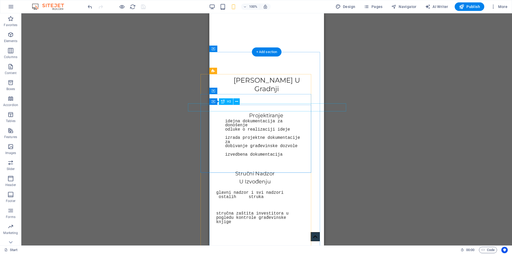
click at [264, 112] on div "Projektiranje" at bounding box center [266, 116] width 164 height 8
select select "px"
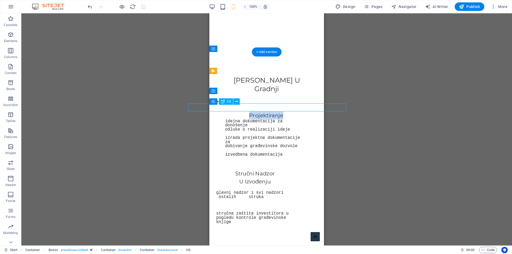
select select "px"
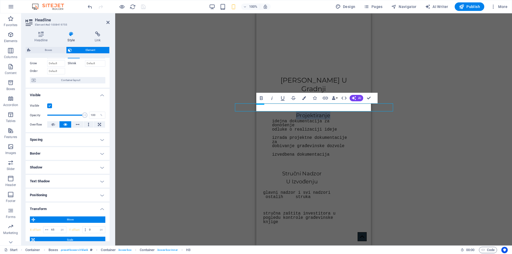
scroll to position [0, 0]
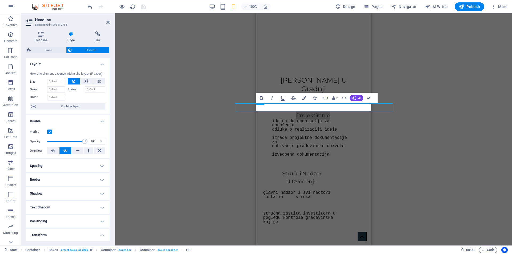
click at [66, 168] on h4 "Spacing" at bounding box center [68, 166] width 84 height 13
click at [70, 186] on input "0" at bounding box center [71, 186] width 16 height 6
click at [68, 194] on input "10" at bounding box center [71, 195] width 16 height 6
type input "1"
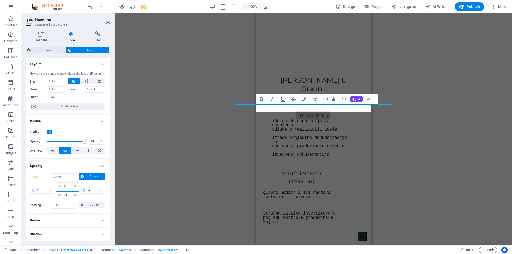
type input "45"
click at [142, 7] on icon "save" at bounding box center [143, 7] width 6 height 6
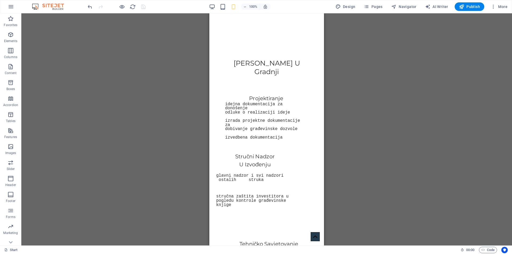
scroll to position [194, 0]
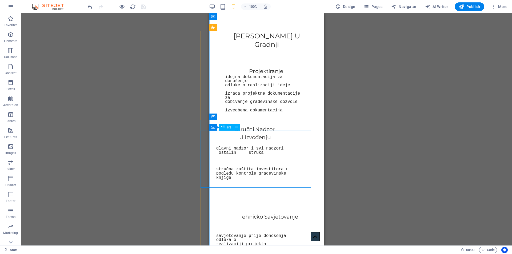
click at [255, 133] on div "Stručni Nadzor U Izvođenju" at bounding box center [255, 133] width 172 height 16
select select "px"
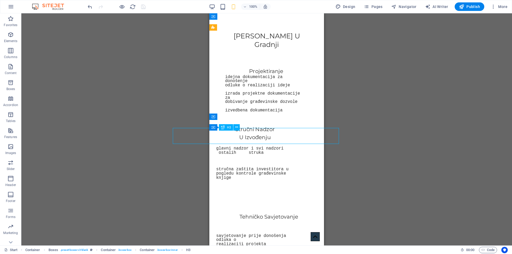
select select "px"
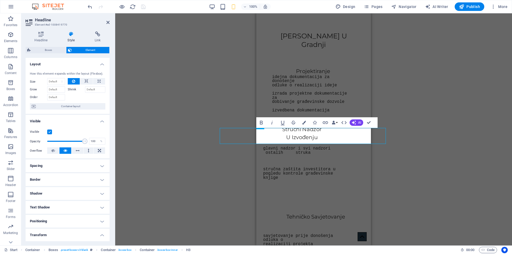
click at [69, 167] on h4 "Spacing" at bounding box center [68, 166] width 84 height 13
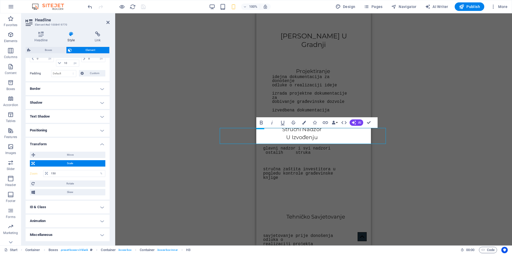
scroll to position [0, 0]
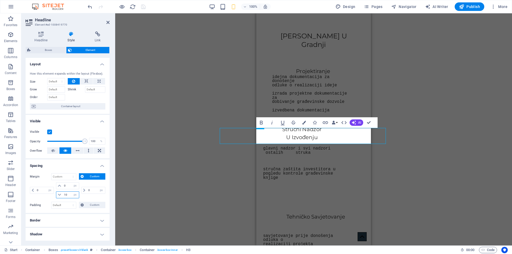
click at [69, 195] on input "10" at bounding box center [71, 195] width 16 height 6
type input "1"
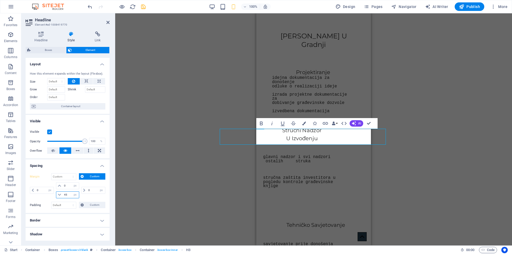
type input "45"
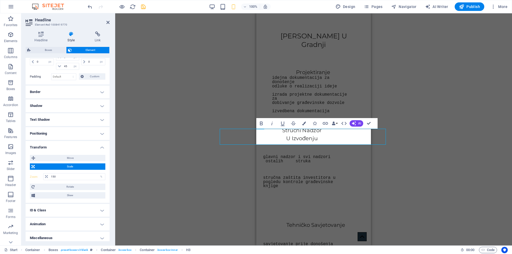
scroll to position [132, 0]
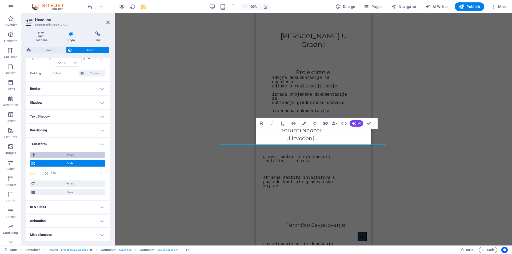
click at [69, 156] on span "Move" at bounding box center [70, 155] width 67 height 6
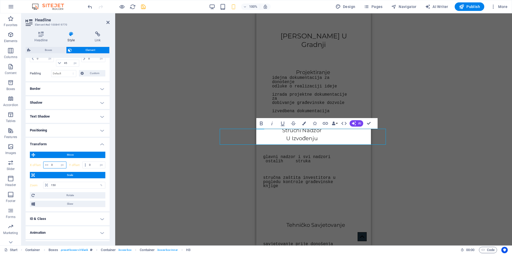
drag, startPoint x: 54, startPoint y: 165, endPoint x: 41, endPoint y: 165, distance: 12.8
click at [42, 165] on div "X offset 0 px rem % em vh vw" at bounding box center [48, 165] width 37 height 7
type input "65"
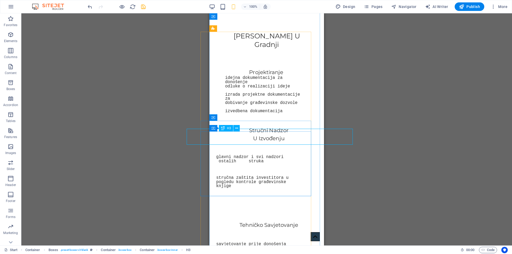
click at [259, 134] on div "Stručni Nadzor U Izvođenju" at bounding box center [269, 134] width 172 height 16
select select "px"
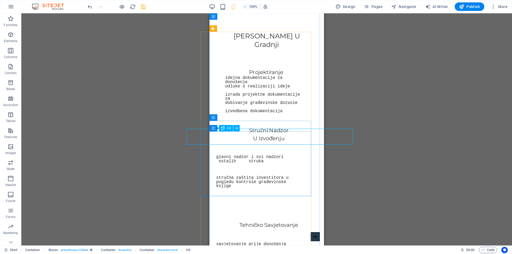
select select "px"
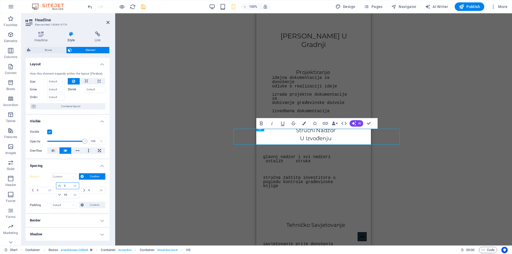
click at [69, 183] on input "0" at bounding box center [71, 186] width 16 height 6
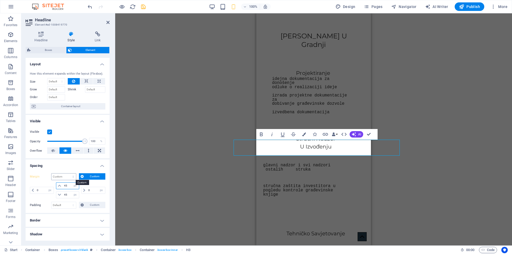
type input "45"
click at [143, 6] on icon "save" at bounding box center [143, 7] width 6 height 6
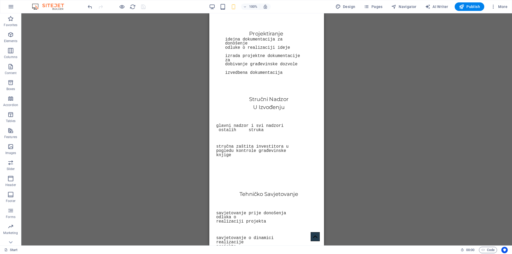
scroll to position [206, 0]
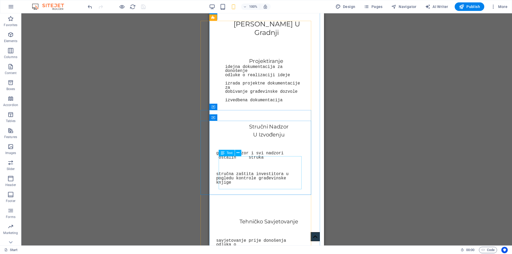
click at [252, 160] on div "glavni nadzor i svi nadzori ostalih struka stručna zaštita investitora u pogled…" at bounding box center [259, 167] width 86 height 33
select select "px"
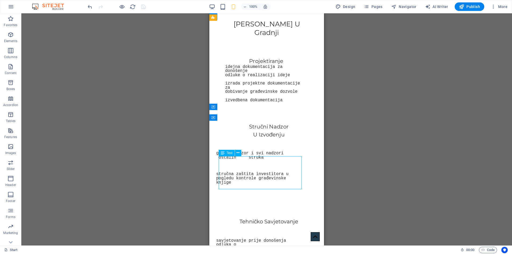
select select "px"
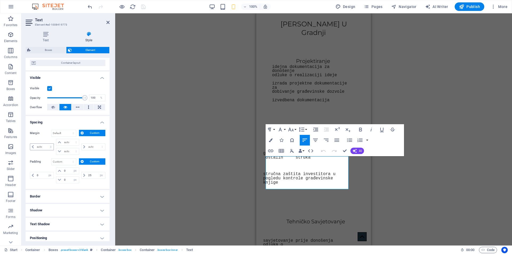
scroll to position [102, 0]
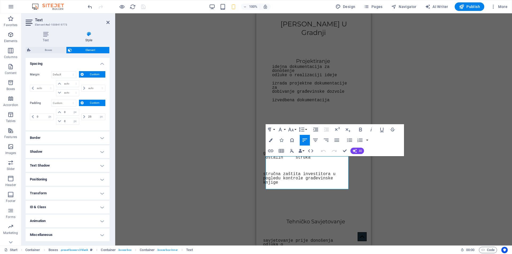
click at [50, 192] on h4 "Transform" at bounding box center [68, 193] width 84 height 13
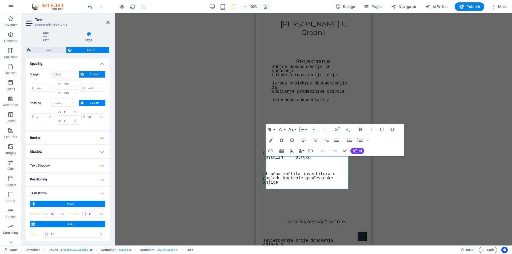
scroll to position [163, 0]
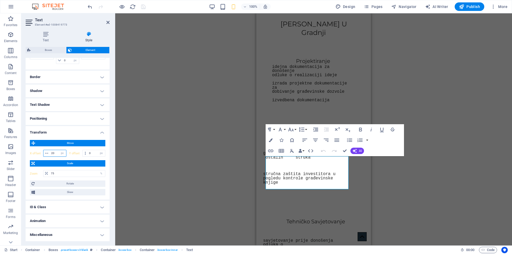
drag, startPoint x: 56, startPoint y: 153, endPoint x: 40, endPoint y: 156, distance: 16.0
click at [40, 156] on div "X offset 20 px rem % em vh vw" at bounding box center [48, 153] width 37 height 7
type input "65"
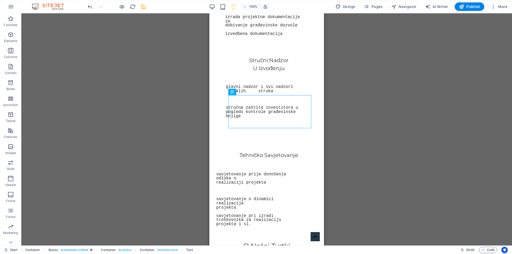
scroll to position [292, 0]
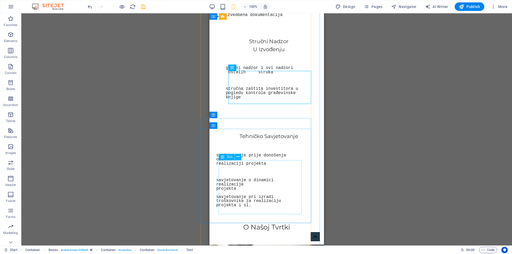
click at [242, 164] on div "savjetovanje prije donošenja odluka o realizaciji projekta savjetovanje o dinam…" at bounding box center [259, 180] width 86 height 54
select select "px"
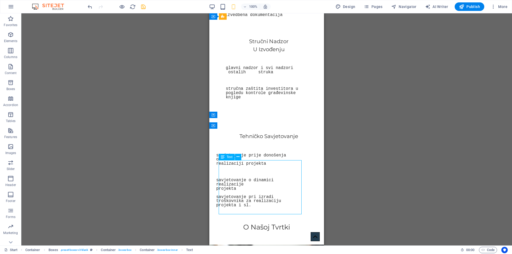
select select "px"
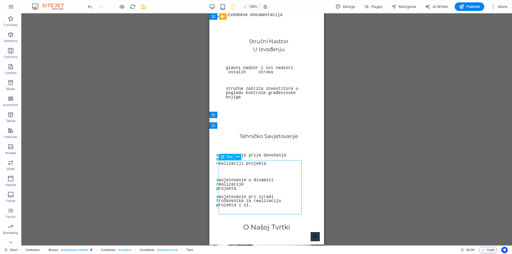
select select "px"
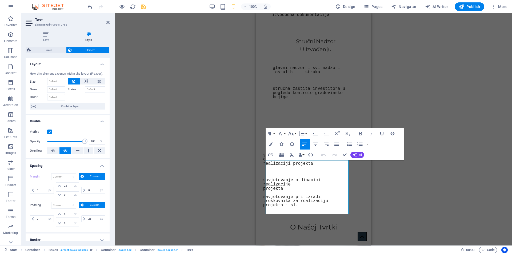
type input "20"
type input "0"
type input "75"
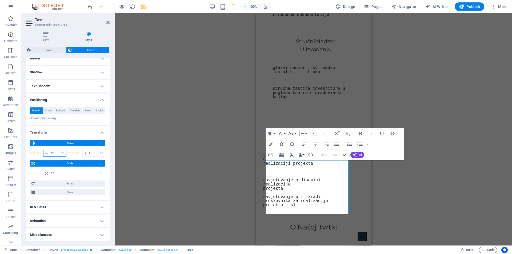
click at [43, 157] on div "X offset 20 px rem % em vh vw Y offset 0 px rem % em vh vw" at bounding box center [68, 154] width 76 height 10
type input "65"
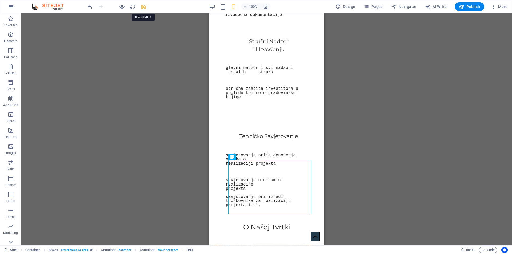
click at [141, 7] on icon "save" at bounding box center [143, 7] width 6 height 6
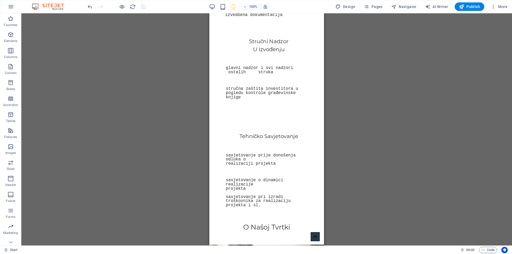
scroll to position [0, 0]
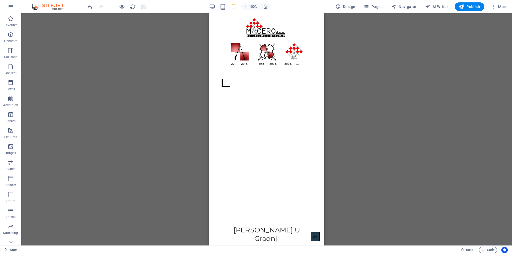
drag, startPoint x: 322, startPoint y: 89, endPoint x: 531, endPoint y: 23, distance: 218.9
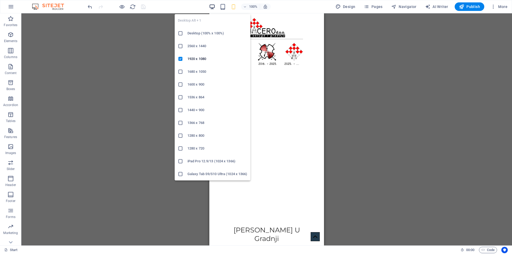
click at [212, 7] on icon "button" at bounding box center [212, 7] width 6 height 6
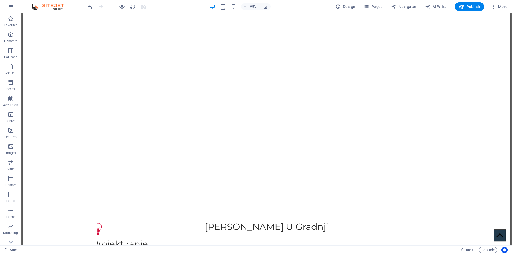
scroll to position [312, 0]
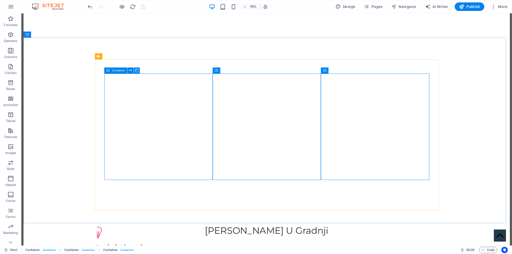
click at [109, 71] on icon at bounding box center [107, 71] width 3 height 6
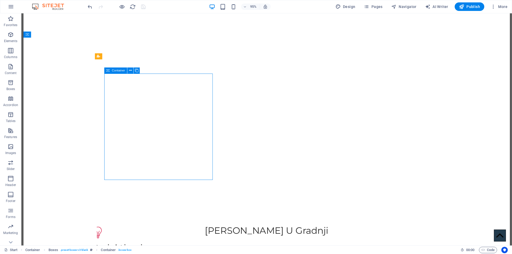
drag, startPoint x: 109, startPoint y: 71, endPoint x: 50, endPoint y: 72, distance: 58.7
click at [109, 71] on icon at bounding box center [107, 71] width 3 height 6
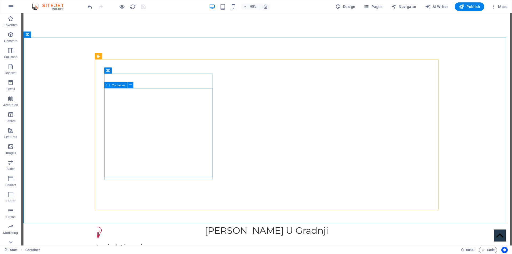
click at [118, 87] on span "Container" at bounding box center [118, 85] width 13 height 3
click at [228, 87] on span "Container" at bounding box center [226, 85] width 13 height 3
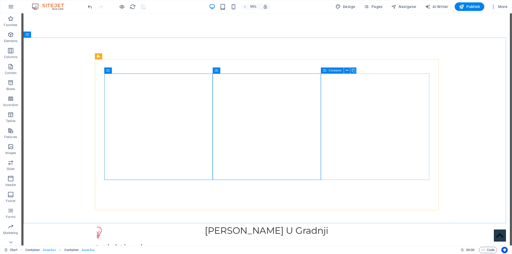
click at [334, 72] on span "Container" at bounding box center [335, 70] width 13 height 3
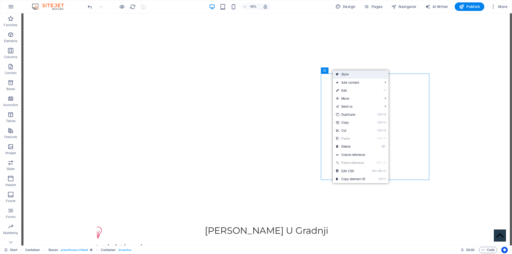
click at [341, 74] on link "Style" at bounding box center [361, 74] width 56 height 8
select select "rem"
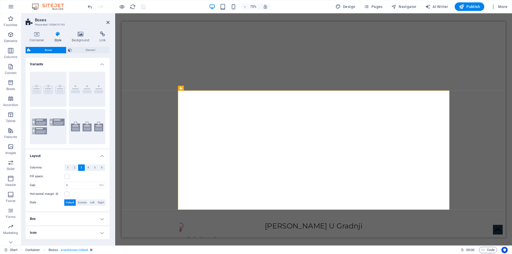
click at [57, 36] on icon at bounding box center [57, 33] width 15 height 5
click at [83, 50] on span "Element" at bounding box center [90, 50] width 35 height 6
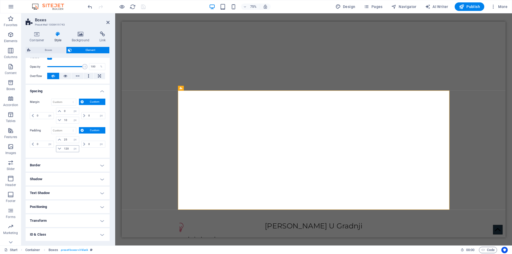
scroll to position [102, 0]
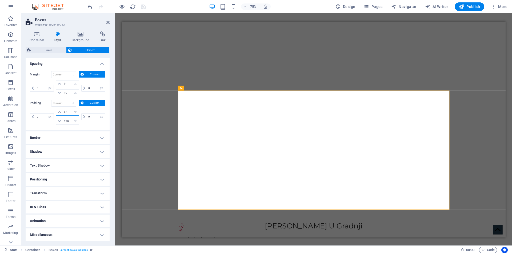
click at [68, 114] on input "25" at bounding box center [71, 112] width 16 height 6
click at [68, 81] on input "0" at bounding box center [71, 84] width 16 height 6
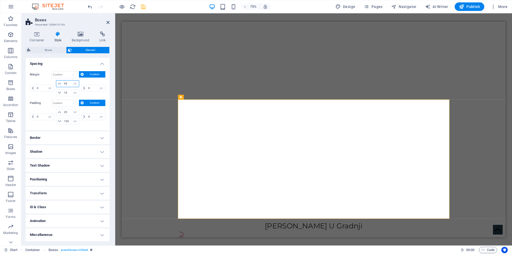
type input "45"
click at [143, 6] on icon "save" at bounding box center [143, 7] width 6 height 6
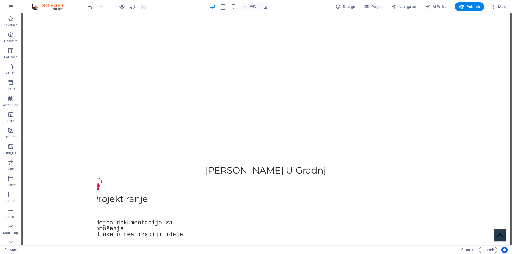
scroll to position [386, 0]
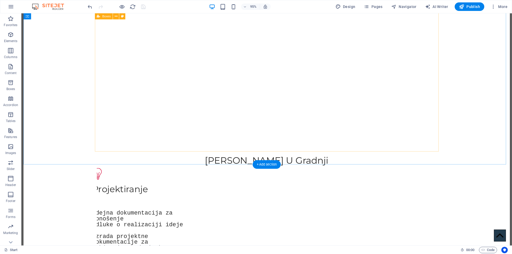
select select "px"
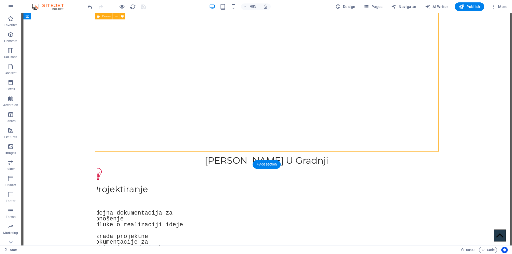
select select "px"
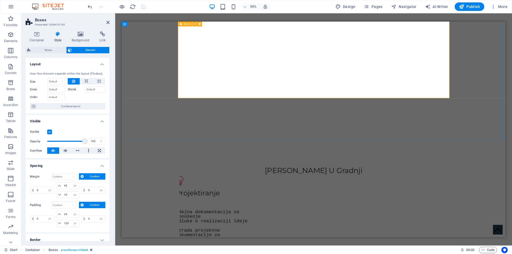
scroll to position [430, 0]
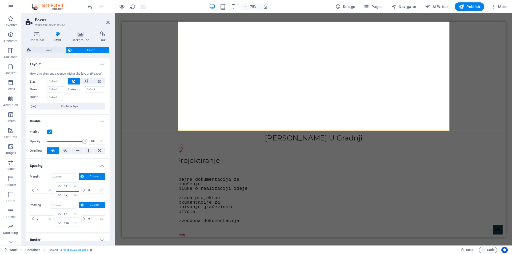
drag, startPoint x: 67, startPoint y: 195, endPoint x: 61, endPoint y: 195, distance: 5.9
click at [61, 195] on div "10 auto px % rem vw vh" at bounding box center [67, 195] width 23 height 7
type input "45"
drag, startPoint x: 66, startPoint y: 214, endPoint x: 25, endPoint y: 201, distance: 43.1
click at [25, 201] on div "Container Style Background Link Size Height 106.24 Default px rem % vh vw Min. …" at bounding box center [67, 136] width 93 height 219
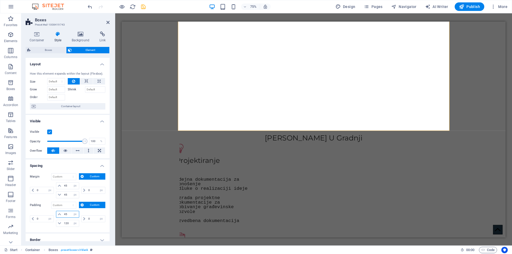
type input "45"
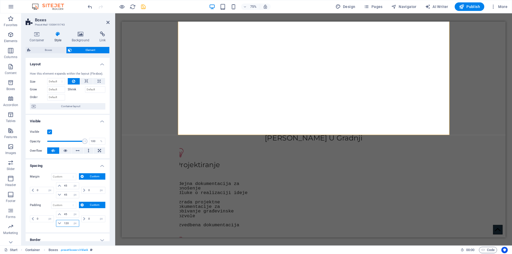
drag, startPoint x: 69, startPoint y: 224, endPoint x: 56, endPoint y: 224, distance: 12.8
click at [56, 224] on div "120 px rem % vh vw" at bounding box center [67, 223] width 23 height 7
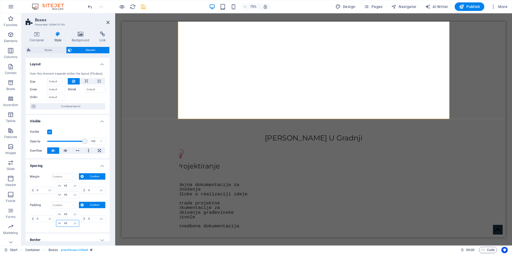
type input "45"
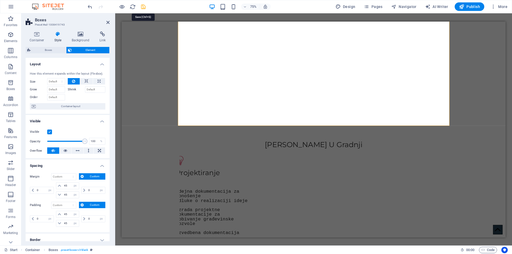
click at [144, 5] on icon "save" at bounding box center [143, 7] width 6 height 6
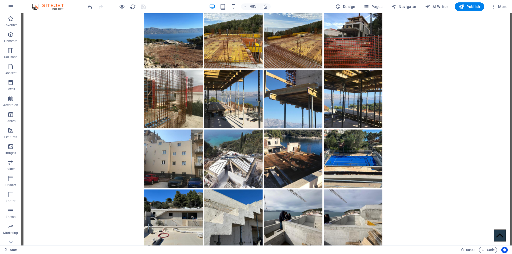
scroll to position [1305, 0]
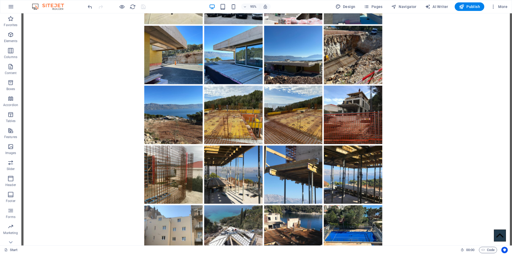
drag, startPoint x: 534, startPoint y: 84, endPoint x: 534, endPoint y: 214, distance: 130.5
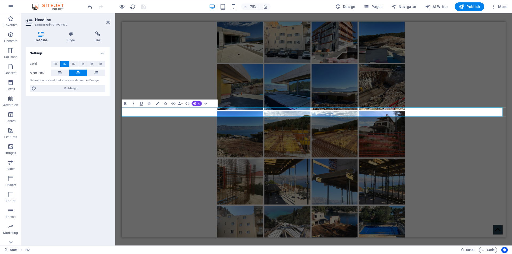
scroll to position [1348, 0]
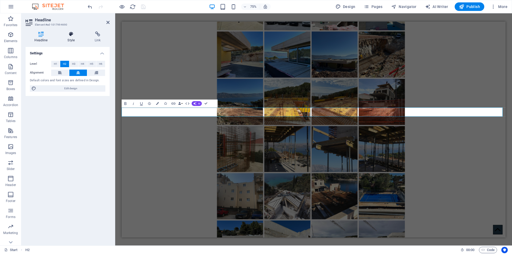
click at [74, 35] on icon at bounding box center [71, 33] width 25 height 5
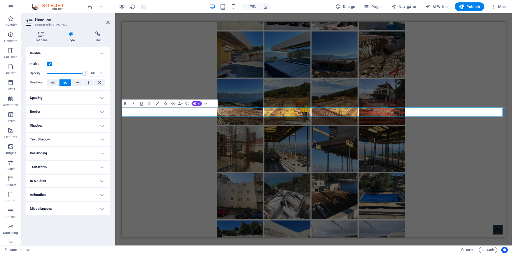
click at [56, 97] on h4 "Spacing" at bounding box center [68, 98] width 84 height 13
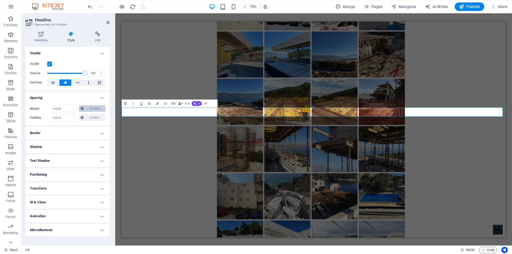
click at [93, 109] on span "Custom" at bounding box center [94, 108] width 18 height 6
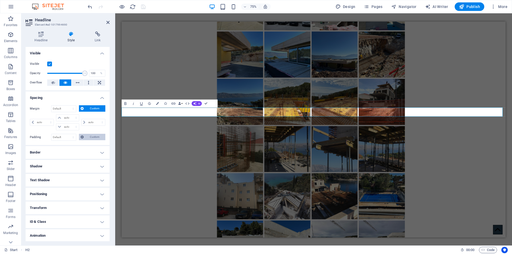
click at [94, 137] on span "Custom" at bounding box center [94, 137] width 18 height 6
click at [66, 118] on select "auto px % rem vw vh" at bounding box center [67, 118] width 22 height 6
select select "px"
click at [71, 115] on select "auto px % rem vw vh" at bounding box center [67, 118] width 22 height 6
type input "0"
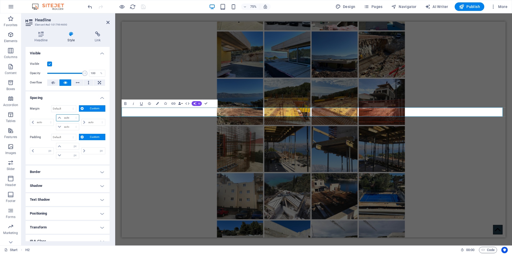
select select "px"
type input "0"
select select "px"
type input "0"
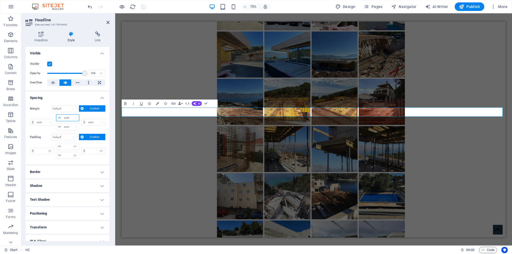
select select "px"
type input "0"
select select "px"
click at [68, 118] on input "0" at bounding box center [71, 118] width 16 height 6
type input "045"
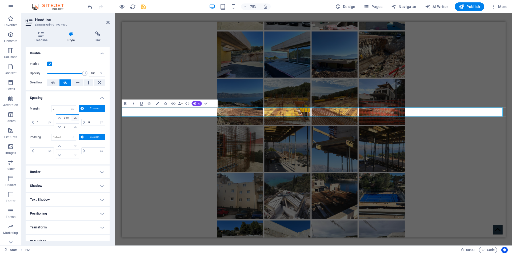
select select "DISABLED_OPTION_VALUE"
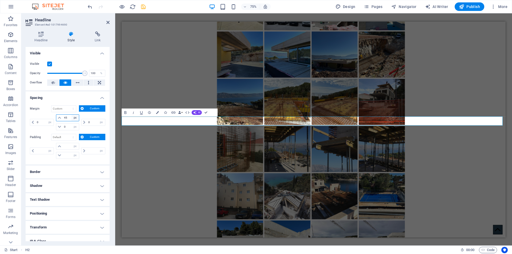
type input "4"
type input "45"
click at [65, 145] on input "number" at bounding box center [71, 146] width 16 height 6
type input "45"
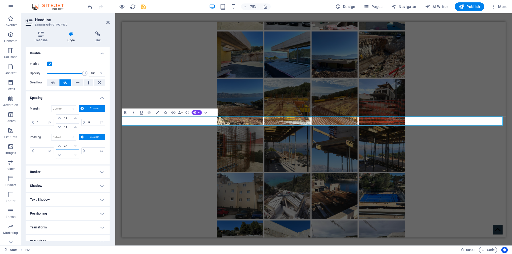
type input "0"
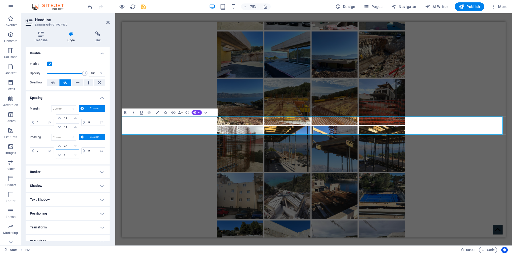
type input "45"
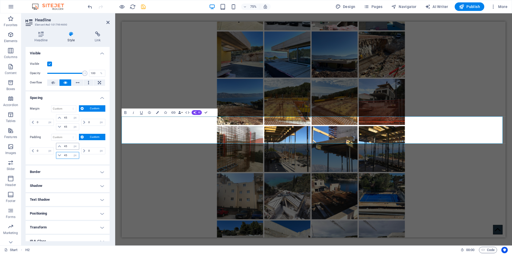
type input "45"
click at [143, 7] on icon "save" at bounding box center [143, 7] width 6 height 6
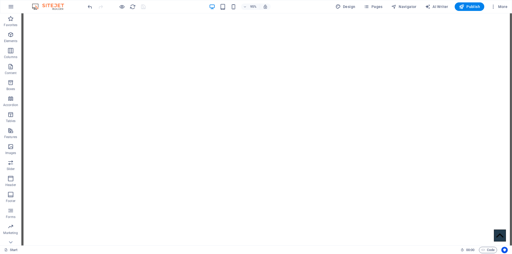
scroll to position [327, 0]
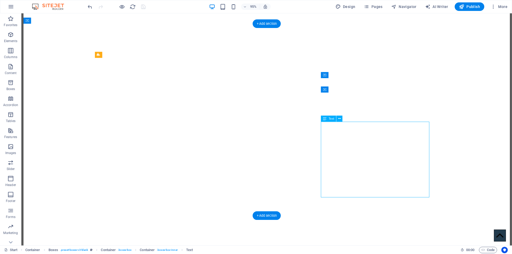
select select "px"
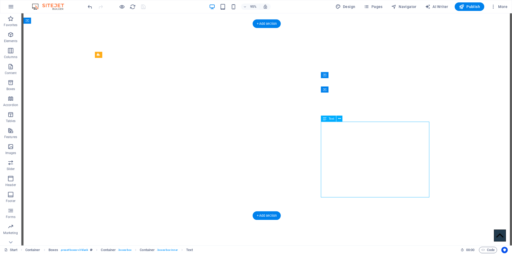
select select "px"
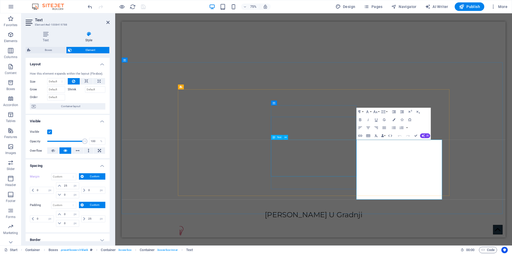
type input "0"
select select "px"
type input "0"
type input "45"
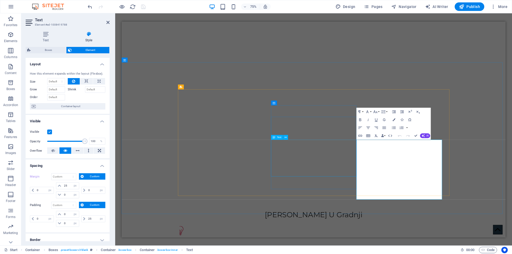
type input "100"
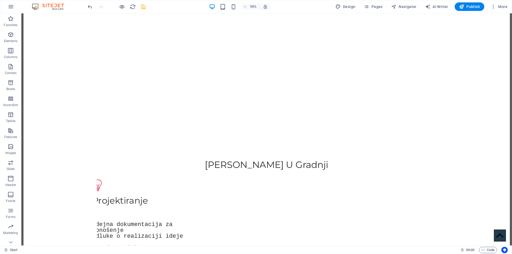
scroll to position [380, 0]
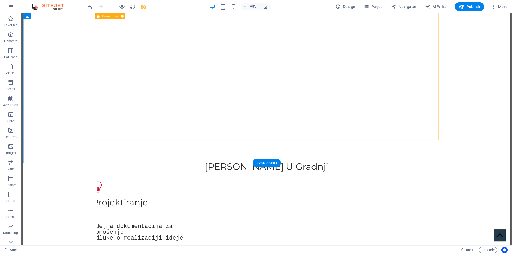
select select "px"
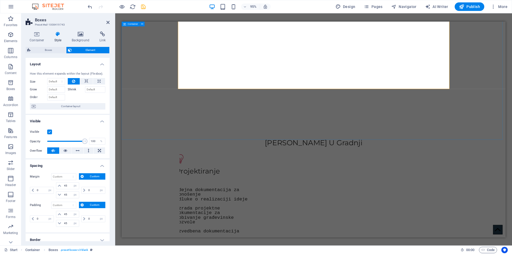
scroll to position [423, 0]
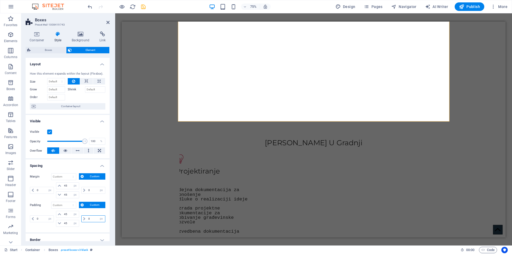
click at [89, 216] on input "0" at bounding box center [96, 219] width 18 height 6
click at [94, 216] on input "25" at bounding box center [96, 219] width 18 height 6
click at [67, 225] on input "45" at bounding box center [71, 223] width 16 height 6
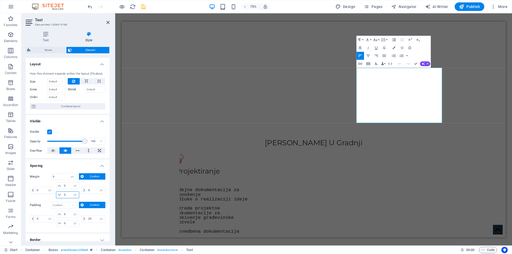
click at [67, 195] on input "0" at bounding box center [71, 195] width 16 height 6
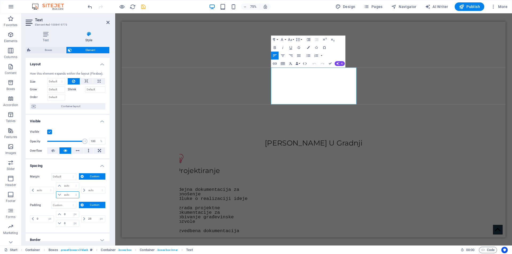
click at [69, 193] on select "auto px % rem vw vh" at bounding box center [67, 195] width 22 height 6
click at [71, 192] on select "auto px % rem vw vh" at bounding box center [67, 195] width 22 height 6
click at [69, 196] on input "0" at bounding box center [71, 195] width 16 height 6
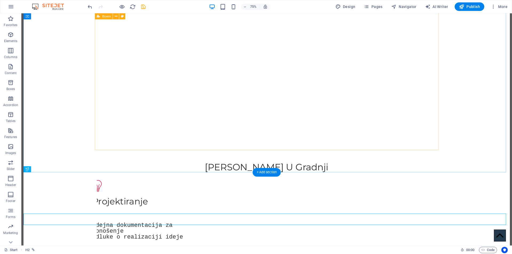
scroll to position [379, 0]
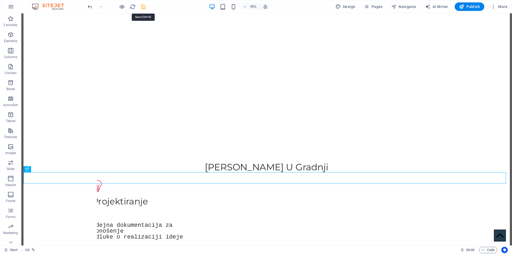
click at [143, 7] on icon "save" at bounding box center [143, 7] width 6 height 6
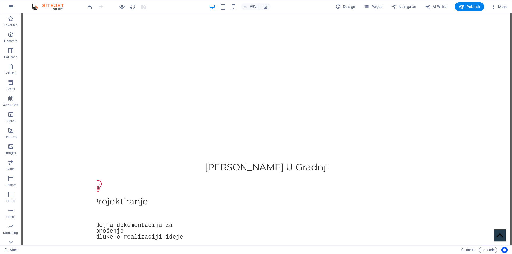
scroll to position [369, 0]
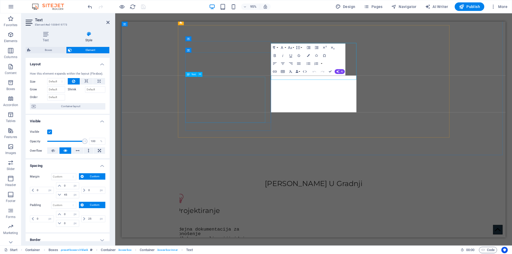
scroll to position [412, 0]
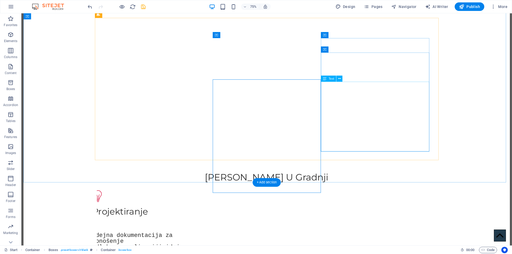
scroll to position [369, 0]
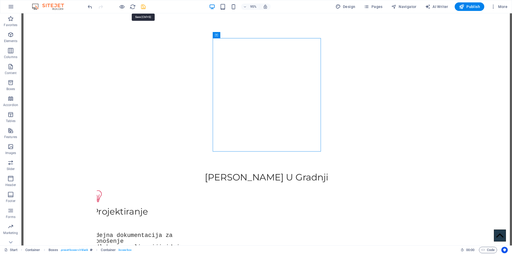
click at [143, 6] on icon "save" at bounding box center [143, 7] width 6 height 6
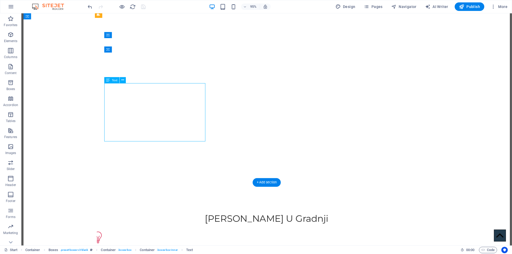
scroll to position [412, 0]
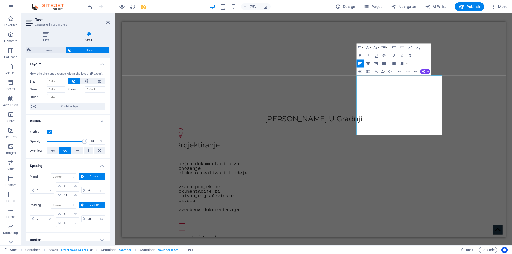
scroll to position [369, 0]
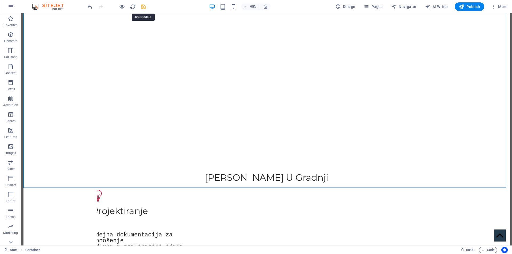
click at [143, 7] on icon "save" at bounding box center [143, 7] width 6 height 6
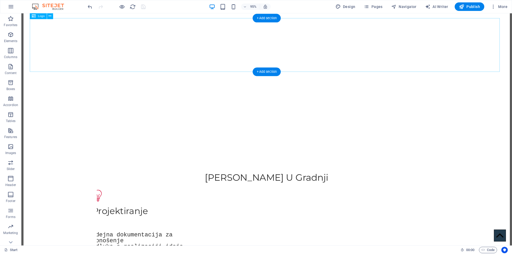
scroll to position [0, 0]
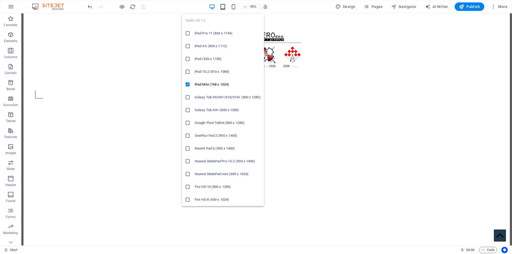
click at [225, 7] on icon "button" at bounding box center [223, 7] width 6 height 6
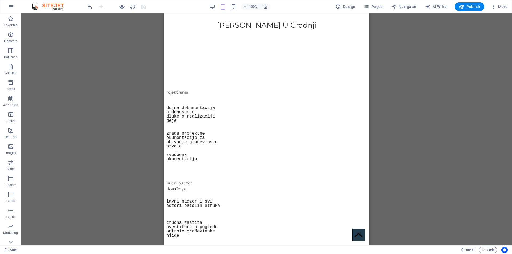
scroll to position [277, 0]
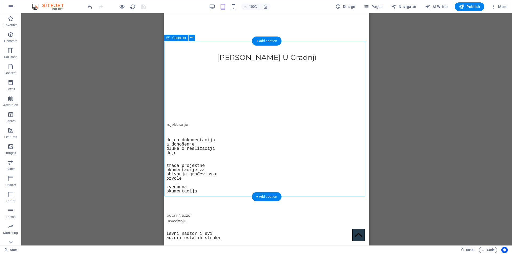
click at [256, 184] on div "Naše Usluge U Gradnji Projektiranje idejna dokumentacija za donošenje odluke o …" at bounding box center [266, 223] width 205 height 364
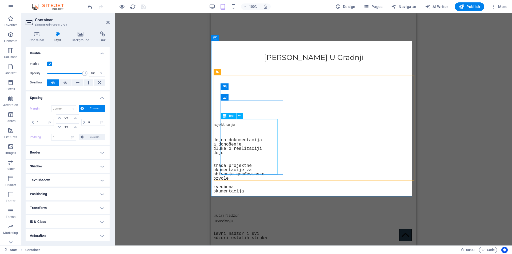
click at [268, 171] on div "idejna dokumentacija za donošenje odluke o realizaciji ideje izrada projektne d…" at bounding box center [240, 166] width 58 height 56
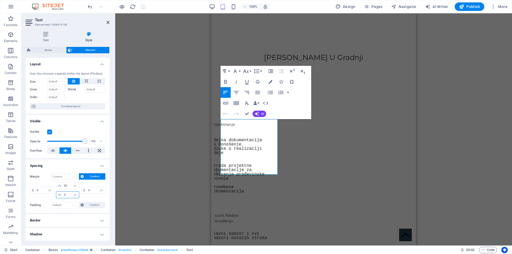
click at [67, 197] on input "0" at bounding box center [71, 195] width 16 height 6
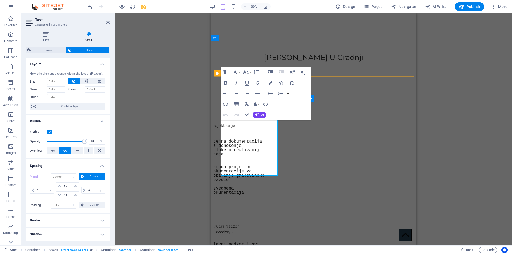
click at [275, 224] on div "Stručni Nadzor U Izvođenju glavni nadzor i svi nadzori ostalih struka stručna z…" at bounding box center [243, 250] width 64 height 52
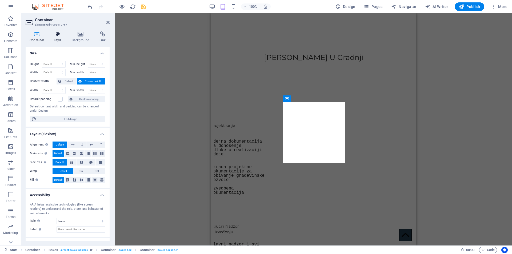
click at [56, 36] on icon at bounding box center [57, 33] width 15 height 5
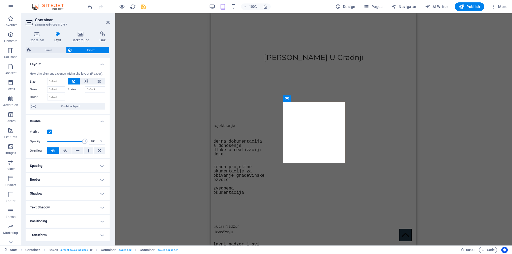
click at [62, 165] on h4 "Spacing" at bounding box center [68, 166] width 84 height 13
click at [94, 179] on span "Custom" at bounding box center [94, 176] width 18 height 6
click at [92, 208] on span "Custom" at bounding box center [94, 205] width 18 height 6
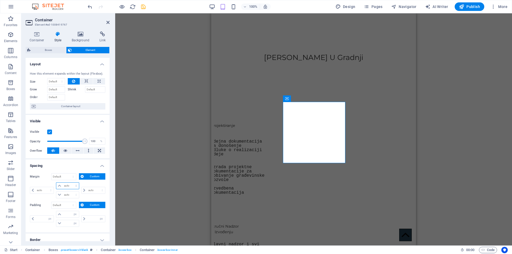
click at [68, 187] on select "auto px % rem vw vh" at bounding box center [67, 186] width 22 height 6
click at [71, 183] on select "auto px % rem vw vh" at bounding box center [67, 186] width 22 height 6
click at [67, 195] on input "0" at bounding box center [71, 195] width 16 height 6
click at [145, 8] on icon "save" at bounding box center [143, 7] width 6 height 6
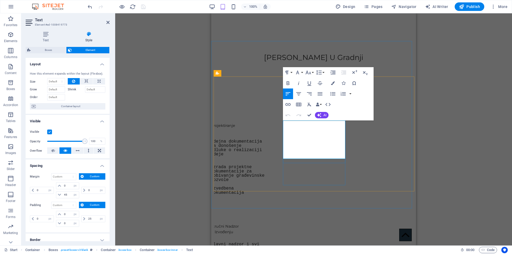
click at [243, 164] on div "idejna dokumentacija za donošenje odluke o realizaciji ideje izrada projektne d…" at bounding box center [240, 168] width 58 height 56
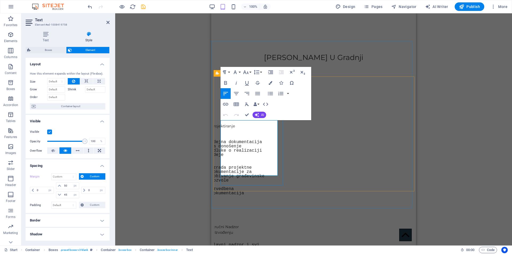
click at [242, 183] on p at bounding box center [240, 185] width 58 height 4
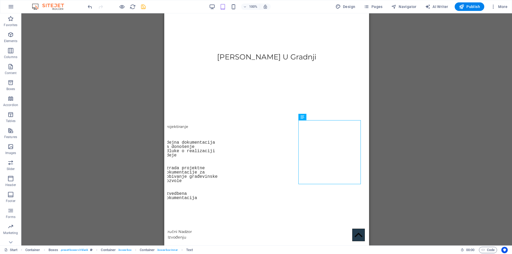
click at [462, 136] on div "Banner H1 Banner Banner Container Logo Scroll indicator Icon Container Boxes Te…" at bounding box center [266, 129] width 491 height 232
click at [142, 7] on icon "save" at bounding box center [143, 7] width 6 height 6
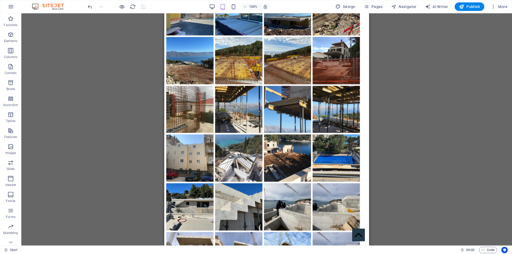
scroll to position [1070, 0]
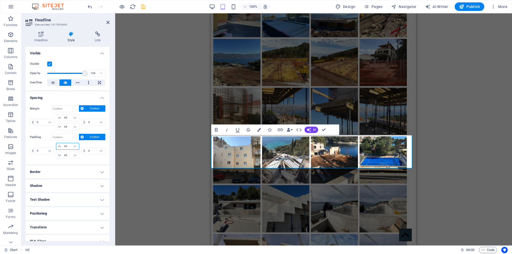
click at [67, 148] on input "45" at bounding box center [71, 146] width 16 height 6
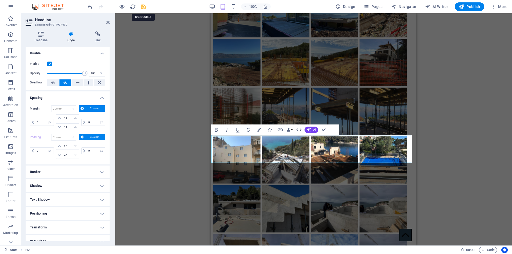
click at [142, 7] on icon "save" at bounding box center [143, 7] width 6 height 6
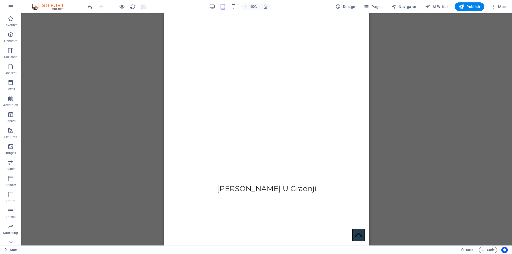
scroll to position [0, 0]
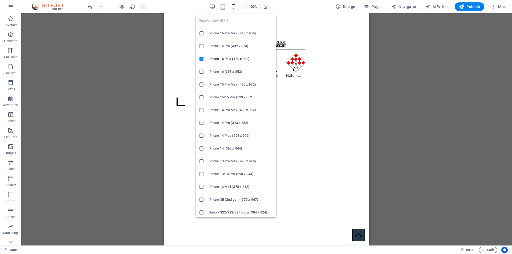
click at [233, 9] on icon "button" at bounding box center [234, 7] width 6 height 6
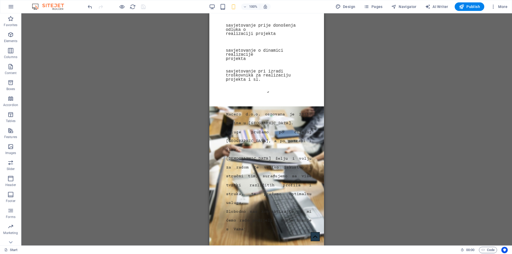
scroll to position [453, 0]
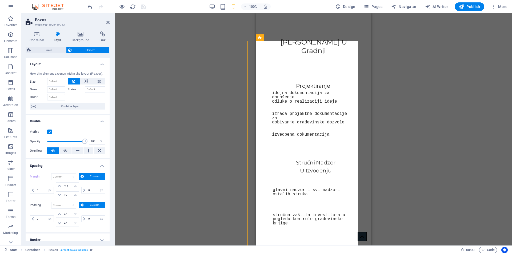
scroll to position [190, 0]
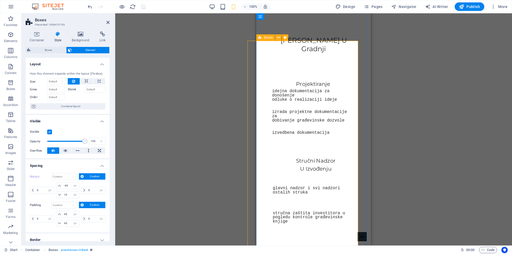
click at [261, 39] on icon at bounding box center [260, 37] width 3 height 6
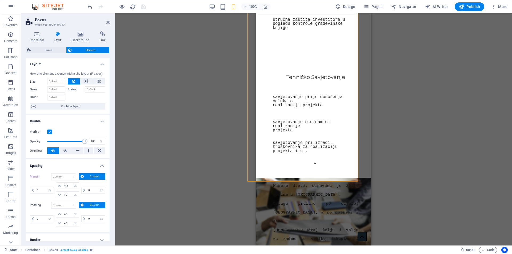
scroll to position [414, 0]
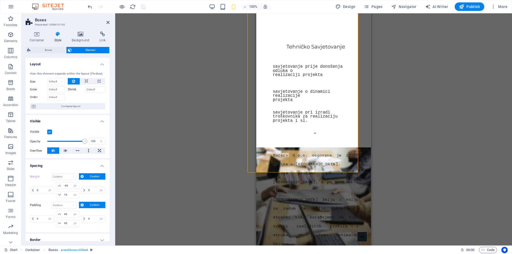
drag, startPoint x: 369, startPoint y: 66, endPoint x: 629, endPoint y: 113, distance: 263.6
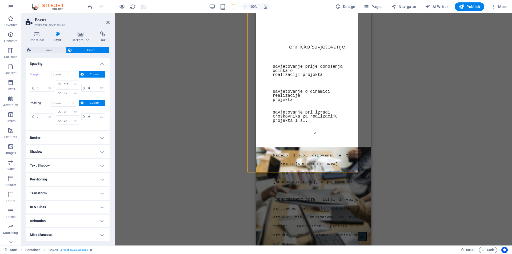
click at [54, 194] on h4 "Transform" at bounding box center [68, 193] width 84 height 13
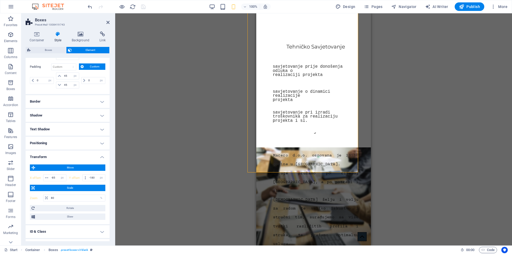
scroll to position [163, 0]
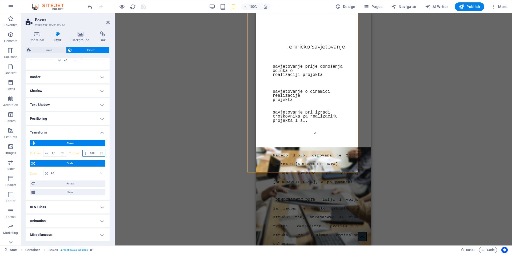
click at [94, 153] on input "-180" at bounding box center [96, 153] width 17 height 6
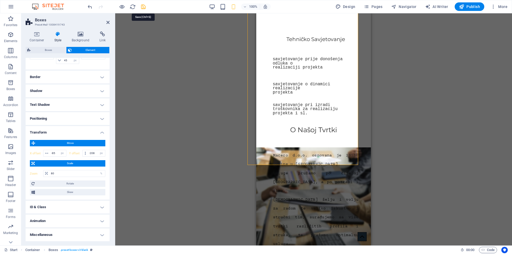
click at [142, 6] on icon "save" at bounding box center [143, 7] width 6 height 6
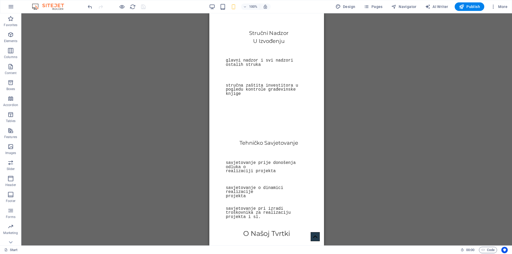
scroll to position [312, 0]
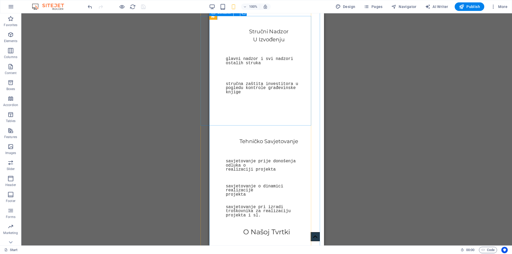
click at [251, 110] on div "Stručni Nadzor U Izvođenju glavni nadzor i svi nadzori ostalih struka stručna z…" at bounding box center [255, 61] width 115 height 98
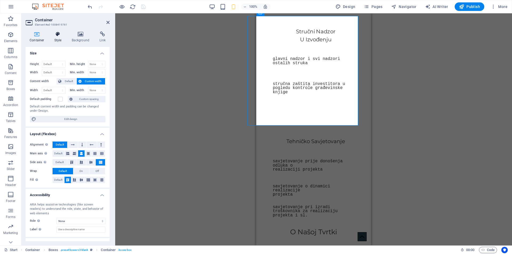
click at [56, 37] on h4 "Style" at bounding box center [58, 36] width 17 height 11
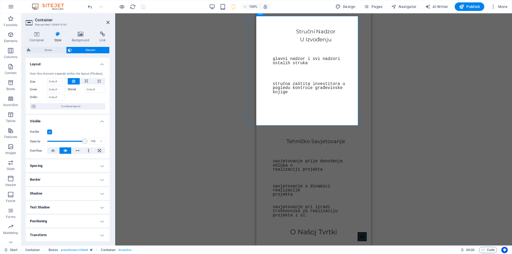
click at [56, 166] on h4 "Spacing" at bounding box center [68, 166] width 84 height 13
click at [68, 185] on input "40" at bounding box center [71, 186] width 16 height 6
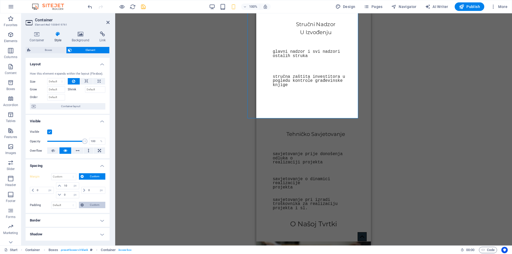
click at [91, 207] on span "Custom" at bounding box center [94, 205] width 18 height 6
click at [67, 195] on input "0" at bounding box center [71, 195] width 16 height 6
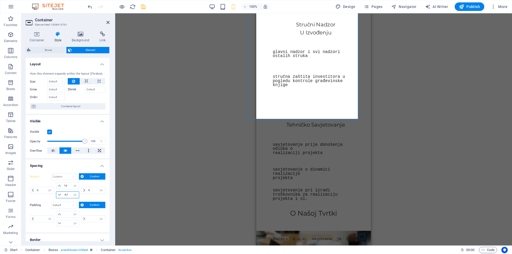
scroll to position [310, 0]
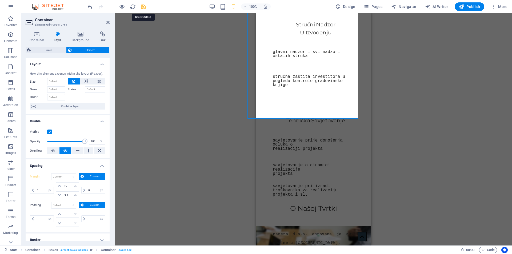
click at [144, 8] on icon "save" at bounding box center [143, 7] width 6 height 6
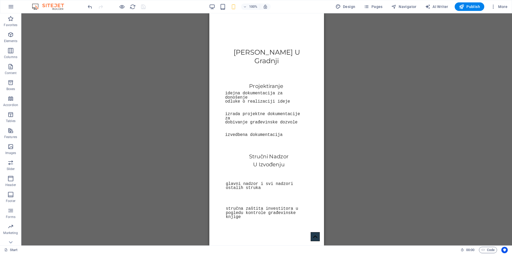
scroll to position [180, 0]
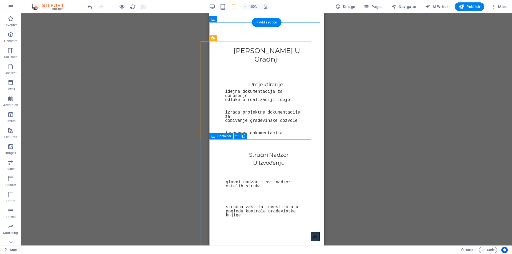
click at [239, 143] on div "Stručni Nadzor U Izvođenju glavni nadzor i svi nadzori ostalih struka stručna z…" at bounding box center [255, 185] width 115 height 98
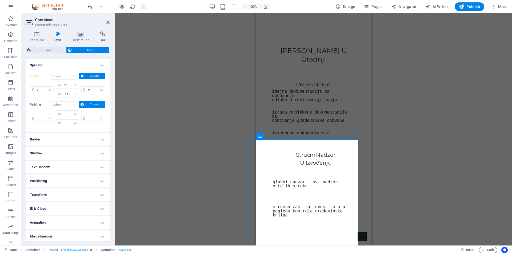
scroll to position [102, 0]
click at [56, 195] on h4 "Transform" at bounding box center [68, 193] width 84 height 13
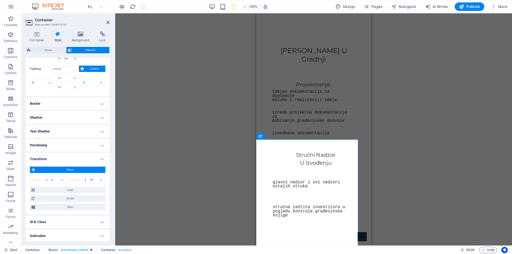
scroll to position [151, 0]
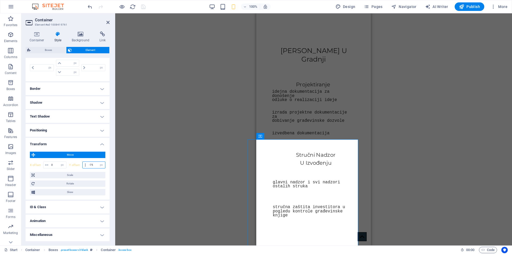
drag, startPoint x: 92, startPoint y: 165, endPoint x: 96, endPoint y: 165, distance: 3.5
click at [93, 165] on input "-75" at bounding box center [96, 165] width 17 height 6
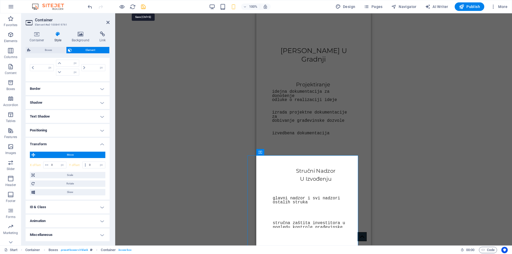
click at [144, 8] on icon "save" at bounding box center [143, 7] width 6 height 6
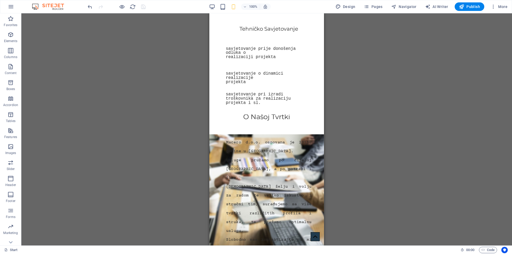
scroll to position [400, 0]
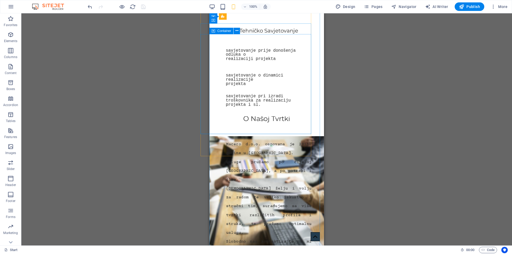
click at [252, 116] on div "Tehničko Savjetovanje savjetovanje prije donošenja odluka o realizaciji projekt…" at bounding box center [255, 67] width 115 height 98
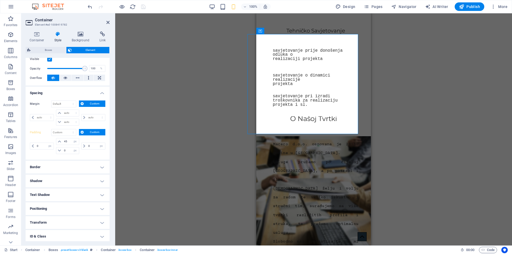
scroll to position [102, 0]
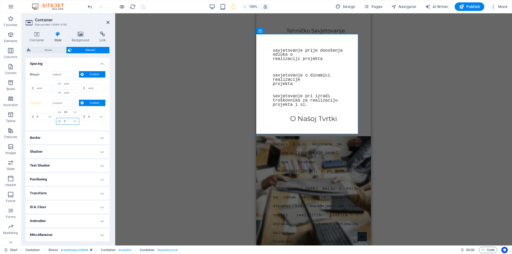
click at [66, 121] on input "0" at bounding box center [71, 121] width 16 height 6
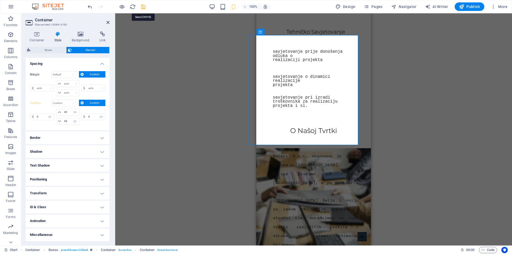
click at [143, 7] on icon "save" at bounding box center [143, 7] width 6 height 6
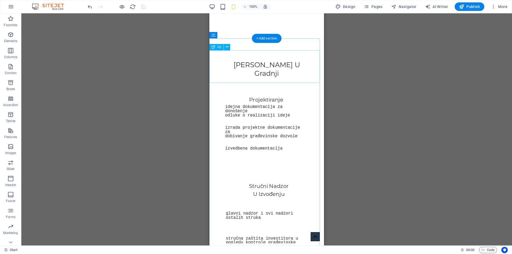
scroll to position [164, 0]
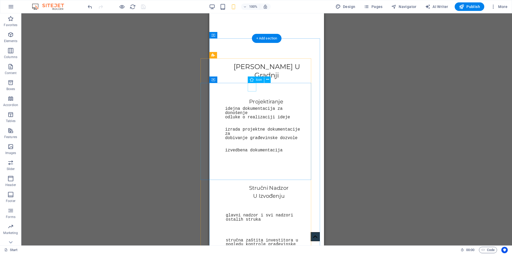
click at [252, 89] on figure at bounding box center [251, 93] width 122 height 9
drag, startPoint x: 252, startPoint y: 86, endPoint x: 461, endPoint y: 99, distance: 210.2
click at [252, 89] on figure at bounding box center [251, 93] width 122 height 9
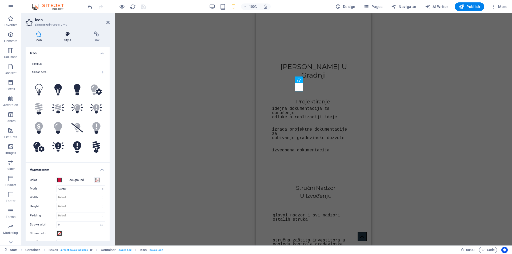
click at [66, 37] on h4 "Style" at bounding box center [68, 36] width 29 height 11
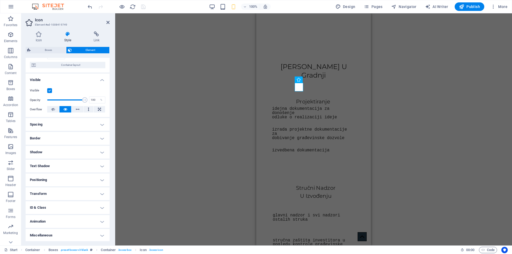
scroll to position [42, 0]
click at [51, 193] on h4 "Transform" at bounding box center [68, 193] width 84 height 13
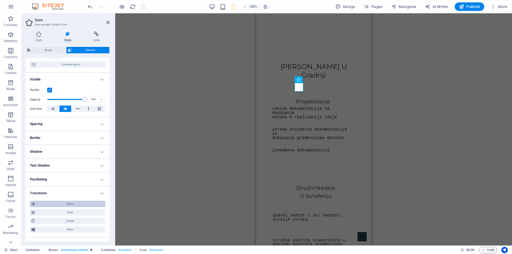
click at [57, 204] on span "Move" at bounding box center [70, 204] width 67 height 6
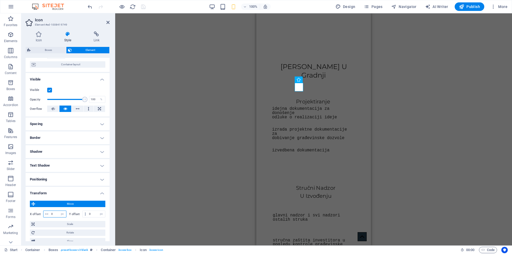
click at [55, 213] on input "0" at bounding box center [58, 214] width 16 height 6
click at [300, 175] on figure at bounding box center [298, 173] width 123 height 9
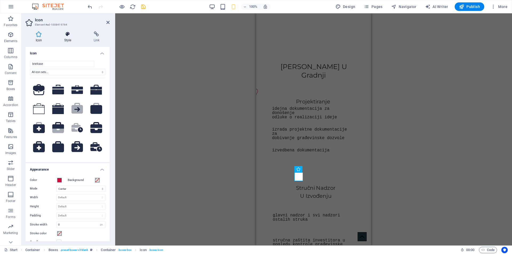
click at [68, 35] on icon at bounding box center [67, 33] width 27 height 5
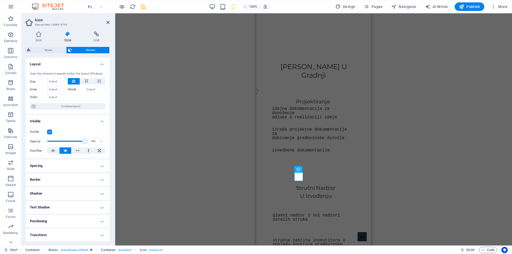
click at [60, 165] on h4 "Spacing" at bounding box center [68, 166] width 84 height 13
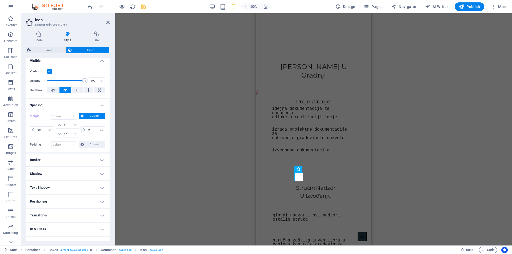
scroll to position [83, 0]
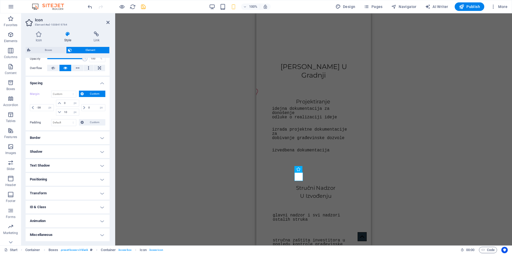
click at [53, 194] on h4 "Transform" at bounding box center [68, 193] width 84 height 13
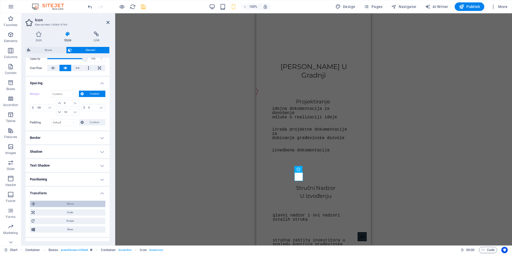
click at [62, 203] on span "Move" at bounding box center [70, 204] width 67 height 6
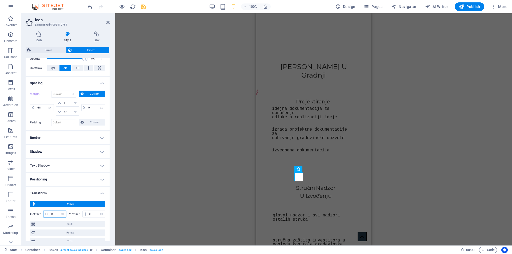
drag, startPoint x: 56, startPoint y: 212, endPoint x: 54, endPoint y: 218, distance: 5.7
click at [57, 212] on input "0" at bounding box center [58, 214] width 16 height 6
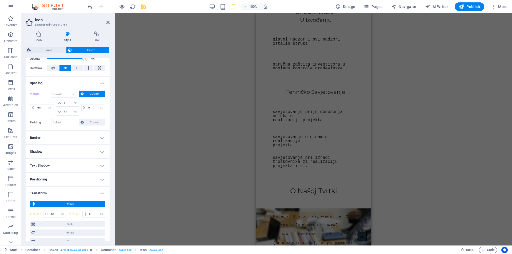
scroll to position [338, 0]
click at [299, 80] on figure at bounding box center [298, 75] width 122 height 9
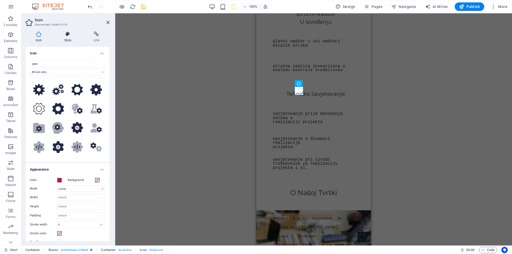
click at [67, 34] on icon at bounding box center [67, 33] width 27 height 5
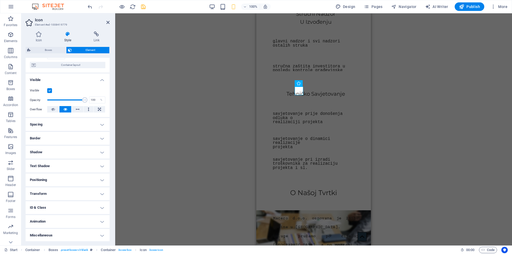
scroll to position [42, 0]
click at [53, 191] on h4 "Transform" at bounding box center [68, 193] width 84 height 13
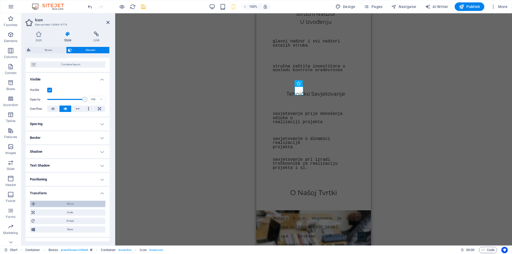
click at [71, 204] on span "Move" at bounding box center [70, 204] width 67 height 6
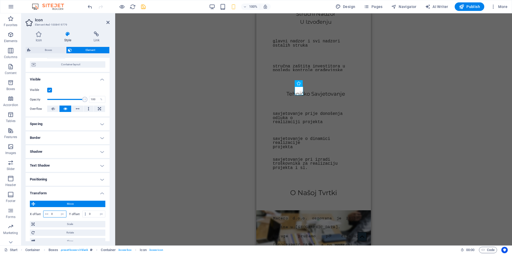
click at [54, 212] on input "0" at bounding box center [58, 214] width 16 height 6
click at [144, 7] on icon "save" at bounding box center [143, 7] width 6 height 6
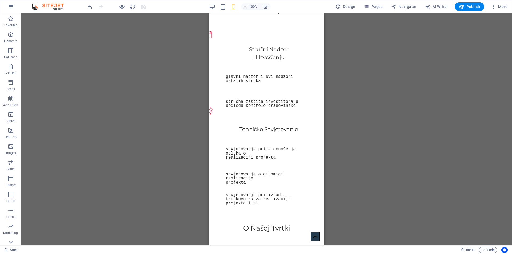
scroll to position [304, 0]
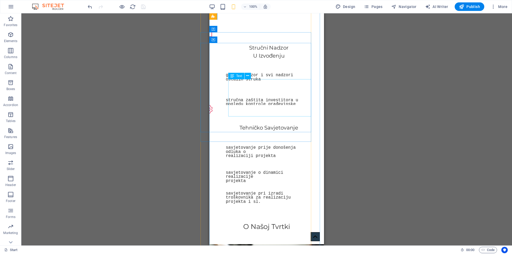
click at [261, 110] on div "glavni nadzor i svi nadzori ostalih struka stručna zaštita investitora u pogled…" at bounding box center [269, 91] width 86 height 37
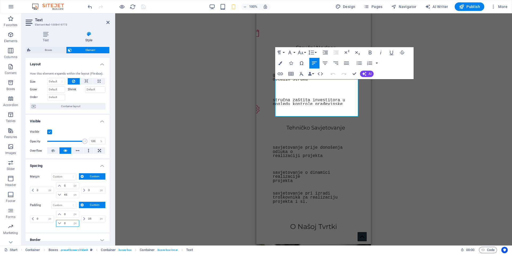
drag, startPoint x: 67, startPoint y: 224, endPoint x: 69, endPoint y: 221, distance: 3.0
click at [69, 223] on input "0" at bounding box center [71, 223] width 16 height 6
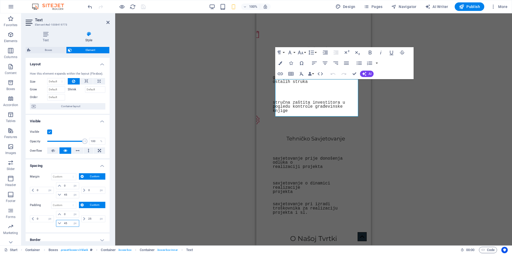
scroll to position [305, 0]
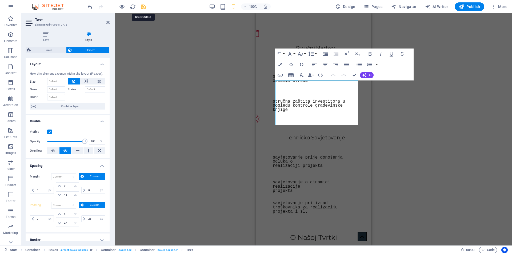
click at [143, 6] on icon "save" at bounding box center [143, 7] width 6 height 6
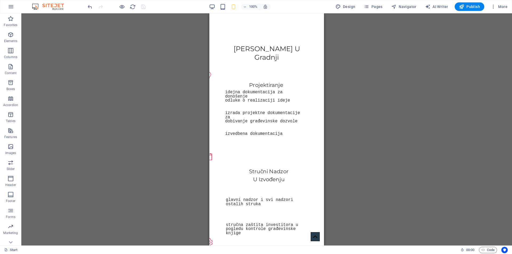
scroll to position [0, 0]
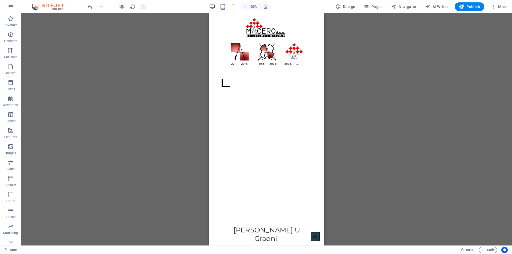
drag, startPoint x: 211, startPoint y: 3, endPoint x: 211, endPoint y: 7, distance: 4.3
click at [211, 3] on div "100%" at bounding box center [240, 6] width 62 height 9
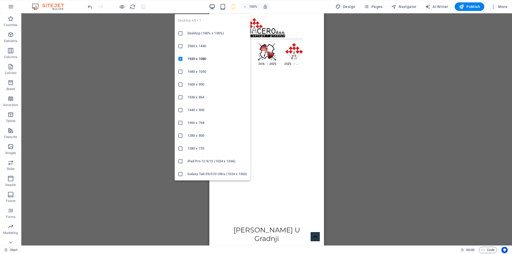
click at [212, 7] on icon "button" at bounding box center [212, 7] width 6 height 6
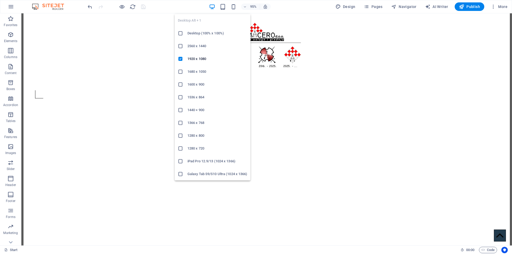
click at [196, 33] on h6 "Desktop (100% x 100%)" at bounding box center [218, 33] width 60 height 6
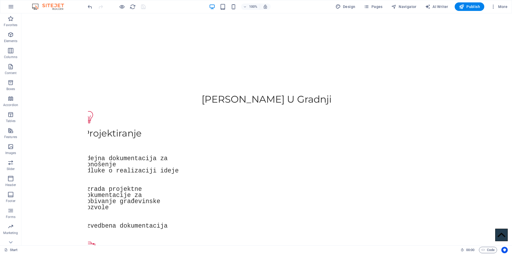
scroll to position [439, 0]
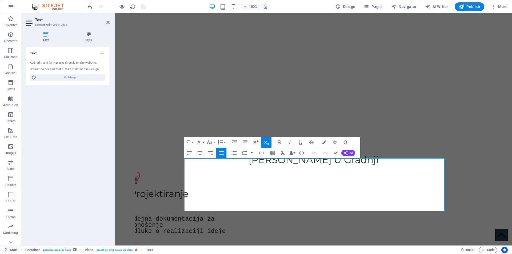
click at [255, 142] on icon "button" at bounding box center [256, 142] width 5 height 4
click at [265, 143] on icon "button" at bounding box center [266, 143] width 5 height 4
click at [254, 142] on icon "button" at bounding box center [256, 142] width 6 height 6
click at [213, 142] on button "Font Size" at bounding box center [211, 142] width 10 height 11
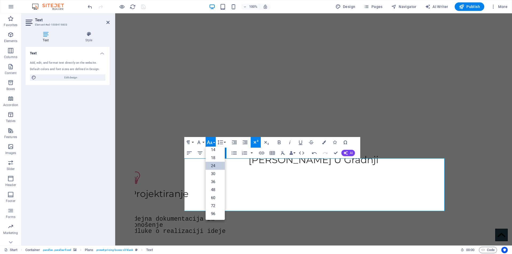
scroll to position [43, 0]
click at [216, 173] on link "30" at bounding box center [215, 174] width 19 height 8
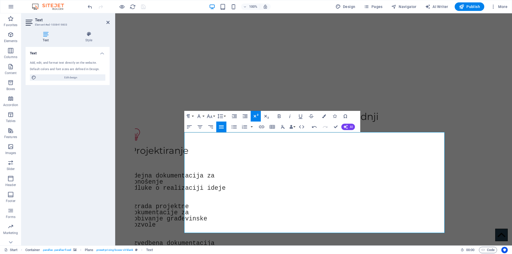
scroll to position [518, 0]
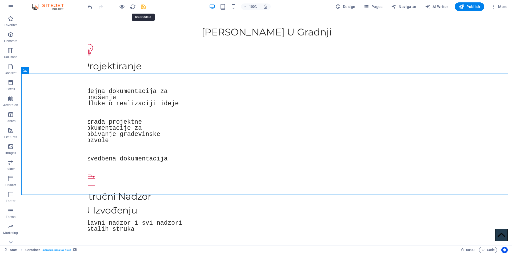
click at [143, 6] on icon "save" at bounding box center [143, 7] width 6 height 6
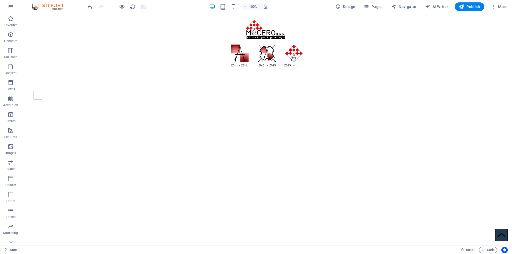
scroll to position [0, 0]
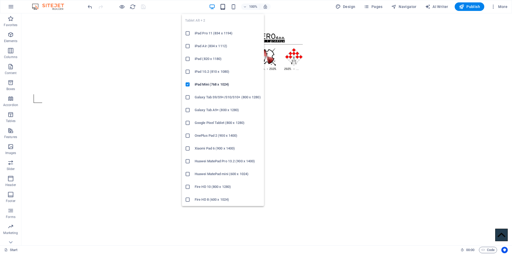
click at [224, 8] on icon "button" at bounding box center [223, 7] width 6 height 6
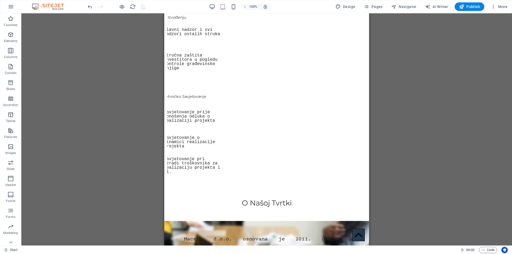
scroll to position [450, 0]
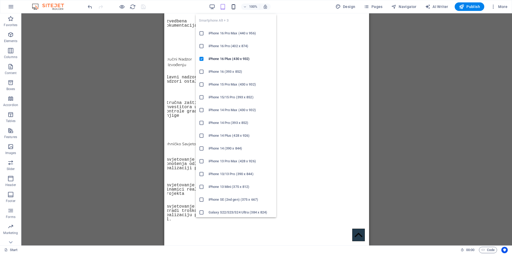
click at [235, 7] on icon "button" at bounding box center [234, 7] width 6 height 6
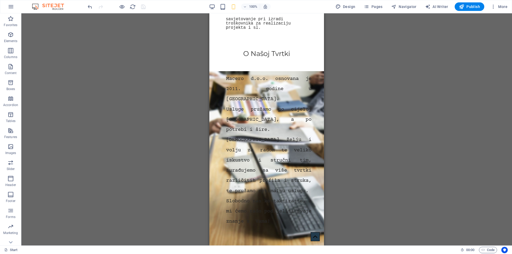
scroll to position [526, 0]
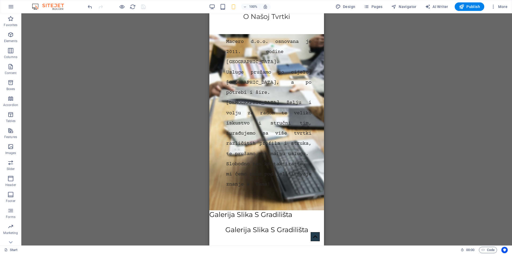
click at [364, 127] on div "Drag here to replace the existing content. Press “Ctrl” if you want to create a…" at bounding box center [266, 129] width 491 height 232
click at [367, 141] on div "Drag here to replace the existing content. Press “Ctrl” if you want to create a…" at bounding box center [266, 129] width 491 height 232
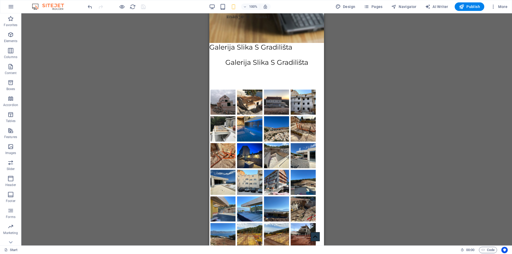
scroll to position [646, 0]
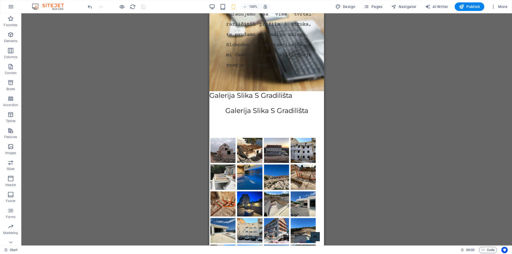
drag, startPoint x: 323, startPoint y: 108, endPoint x: 539, endPoint y: 139, distance: 218.7
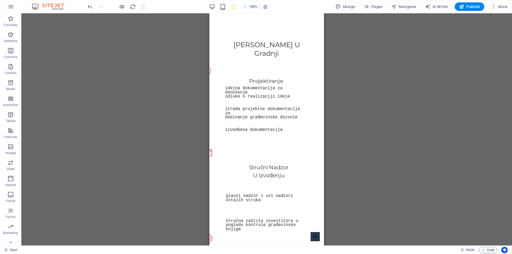
scroll to position [0, 0]
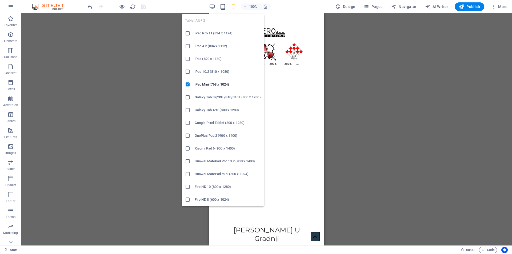
click at [221, 7] on icon "button" at bounding box center [223, 7] width 6 height 6
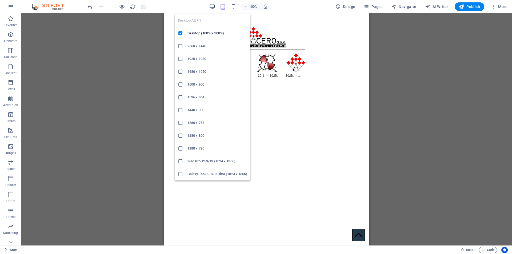
click at [212, 6] on icon "button" at bounding box center [212, 7] width 6 height 6
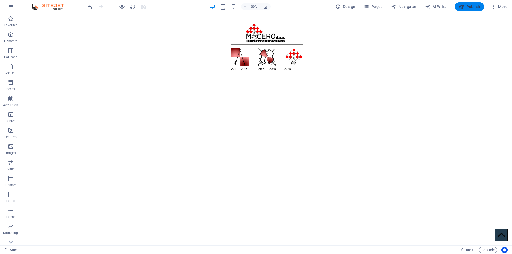
click at [474, 4] on span "Publish" at bounding box center [469, 6] width 21 height 5
